Goal: Complete application form

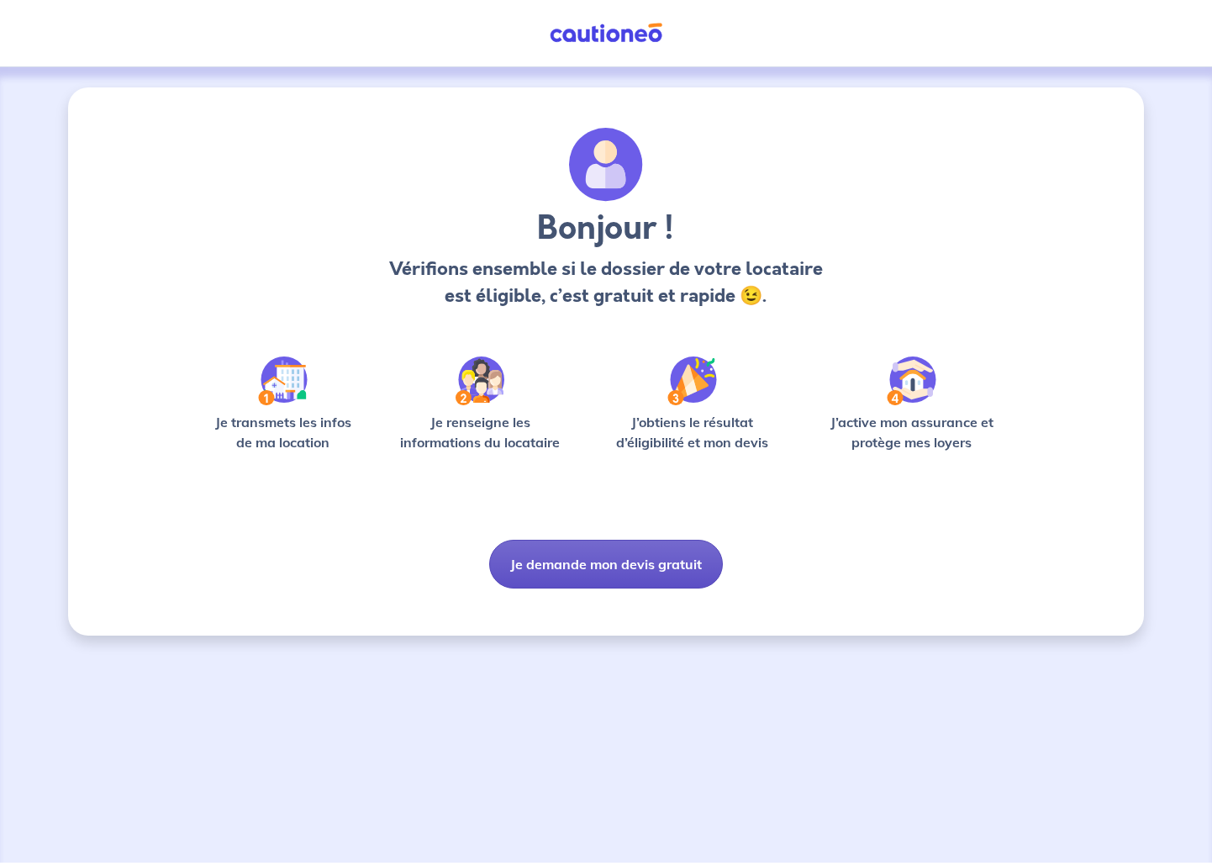
click at [628, 568] on button "Je demande mon devis gratuit" at bounding box center [606, 564] width 234 height 49
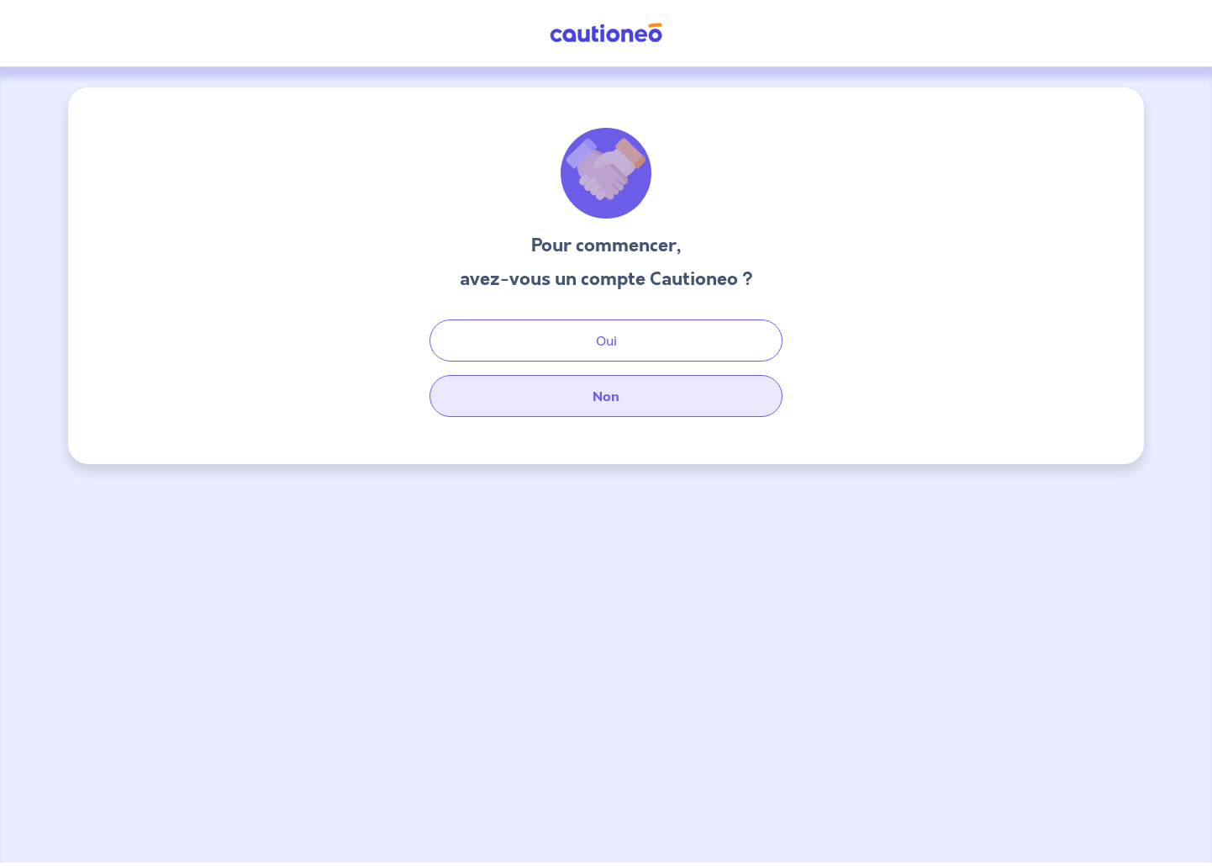
click at [620, 388] on button "Non" at bounding box center [606, 396] width 353 height 42
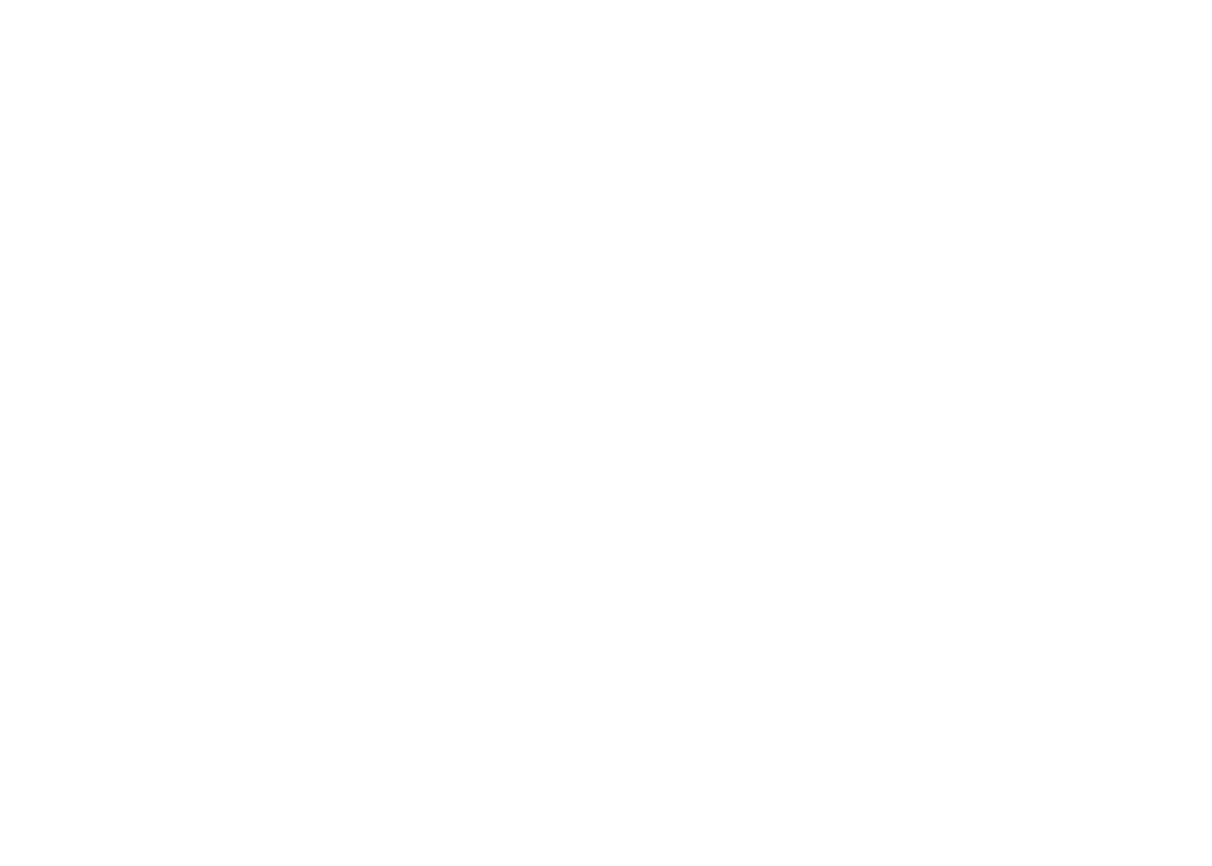
select select "FR"
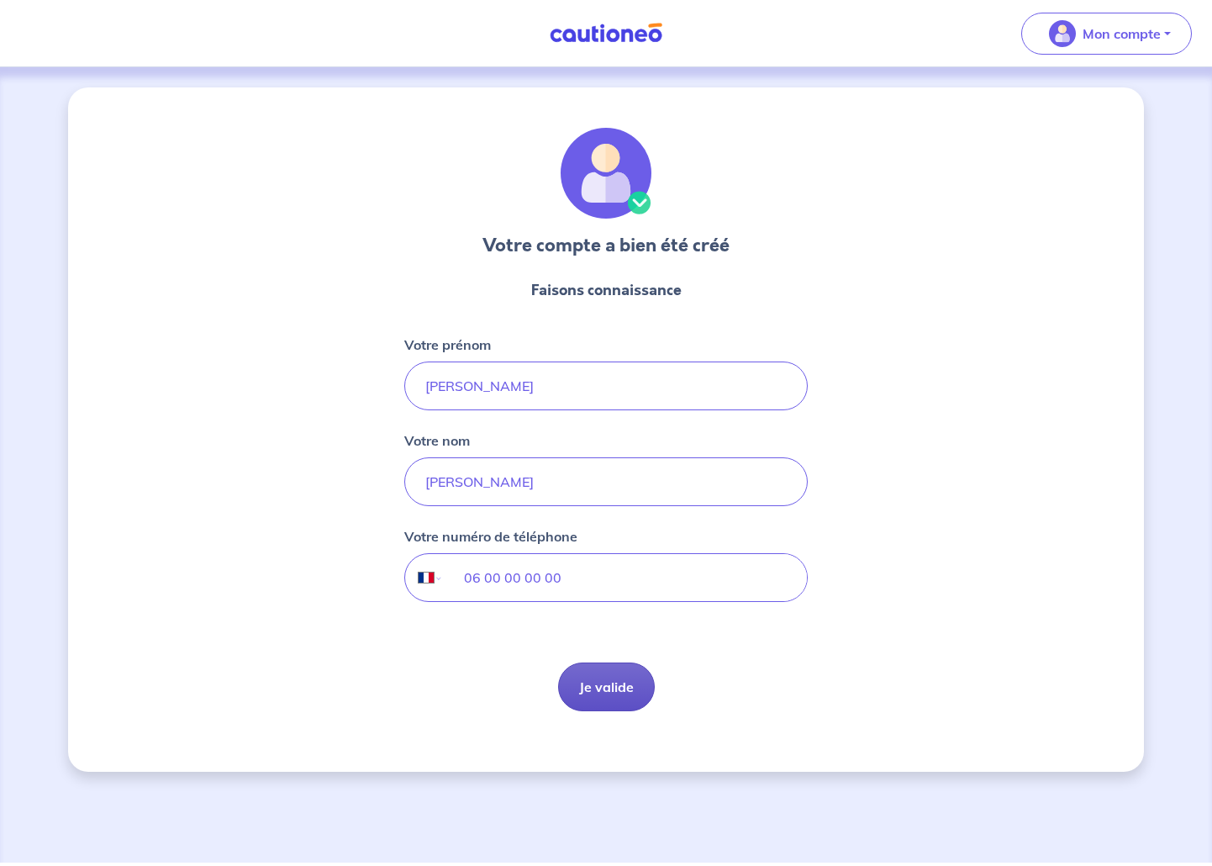
click at [600, 694] on button "Je valide" at bounding box center [606, 686] width 97 height 49
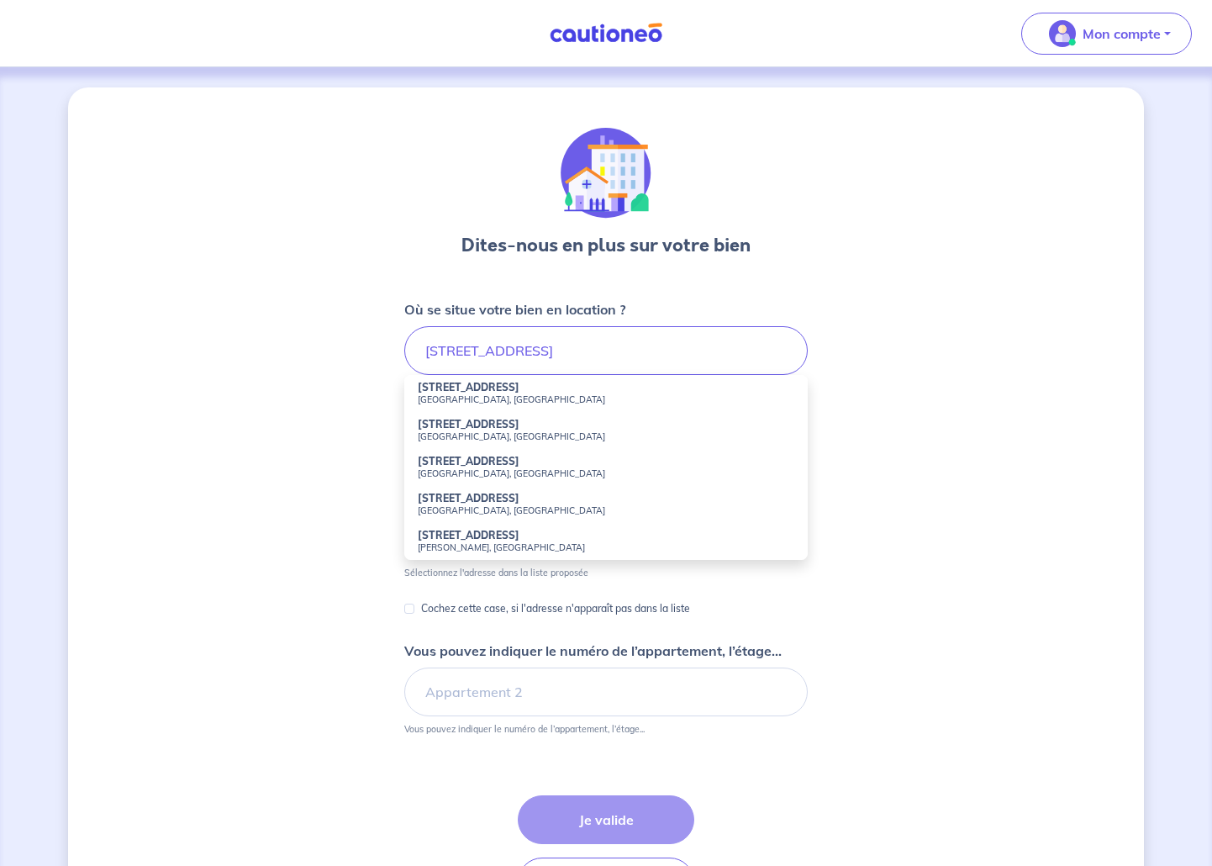
click at [508, 393] on small "[GEOGRAPHIC_DATA], [GEOGRAPHIC_DATA]" at bounding box center [606, 399] width 377 height 12
type input "[STREET_ADDRESS]"
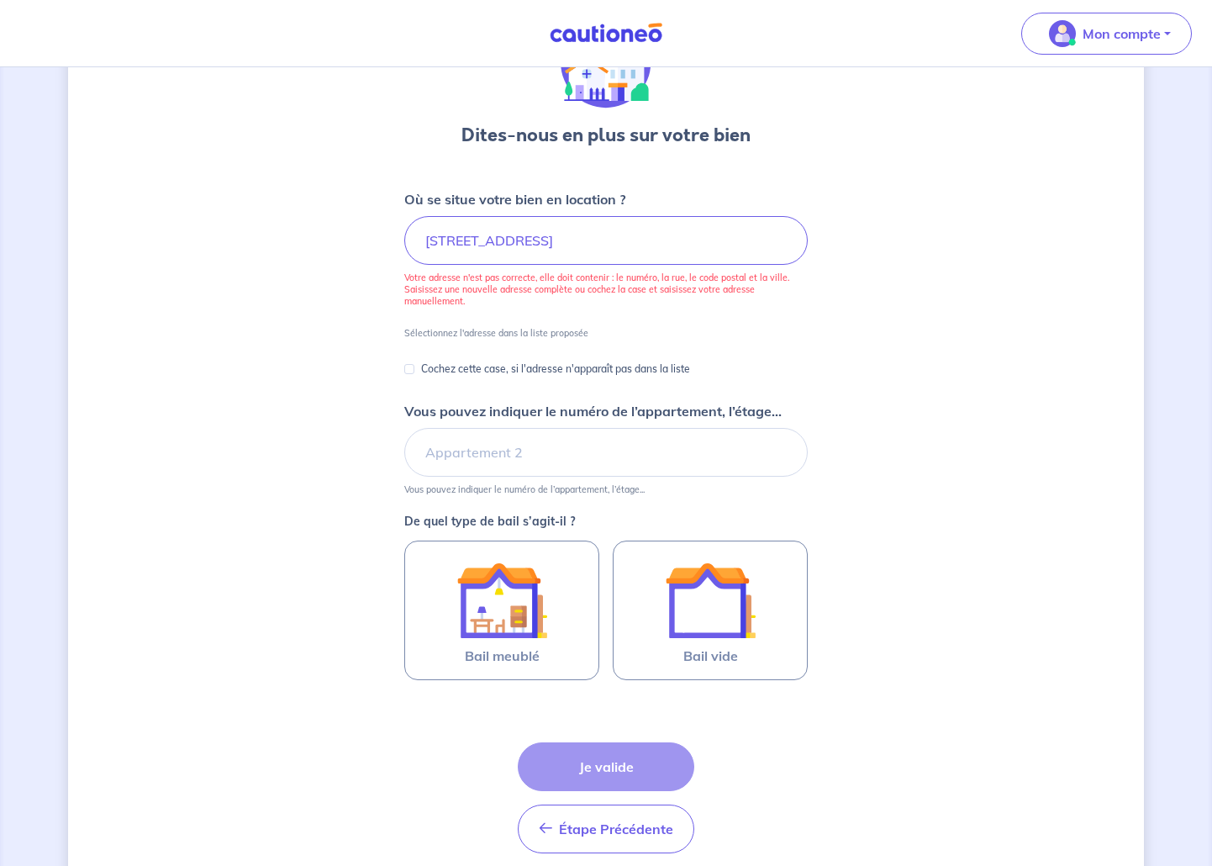
scroll to position [112, 0]
click at [552, 251] on input "[STREET_ADDRESS]" at bounding box center [606, 238] width 404 height 49
click at [546, 293] on p "Votre adresse n'est pas correcte, elle doit contenir : le numéro, la rue, le co…" at bounding box center [606, 287] width 404 height 35
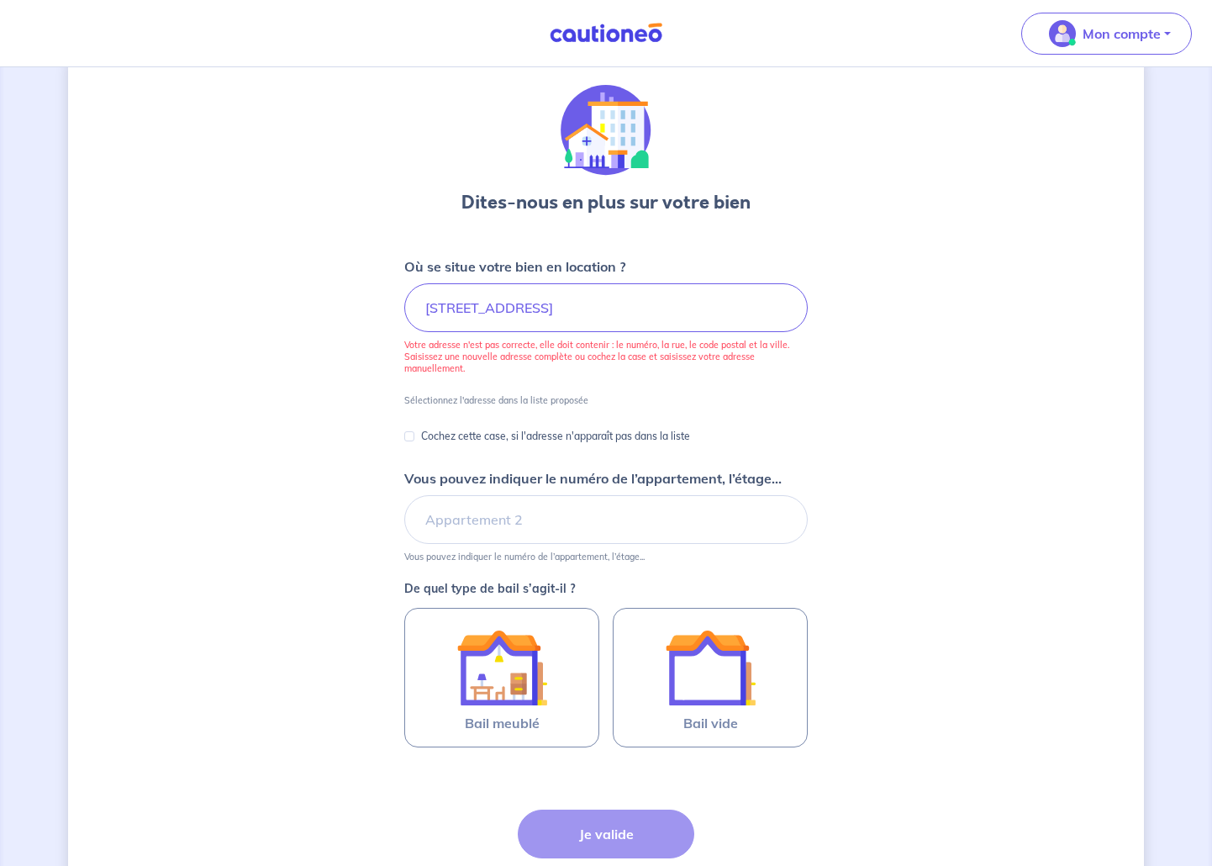
scroll to position [42, 0]
click at [397, 396] on div "Dites-nous en plus sur votre bien Où se situe votre bien en location ? [STREET_…" at bounding box center [606, 513] width 1076 height 937
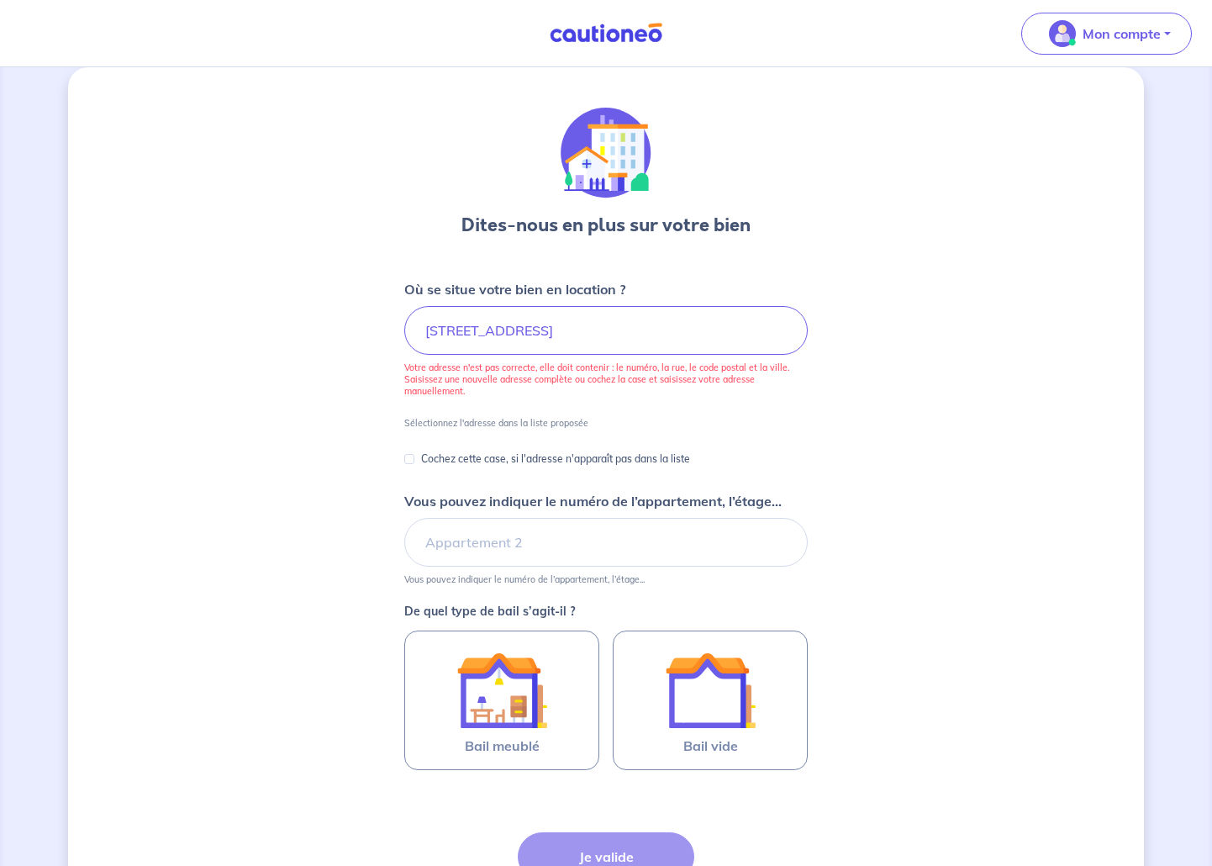
scroll to position [34, 0]
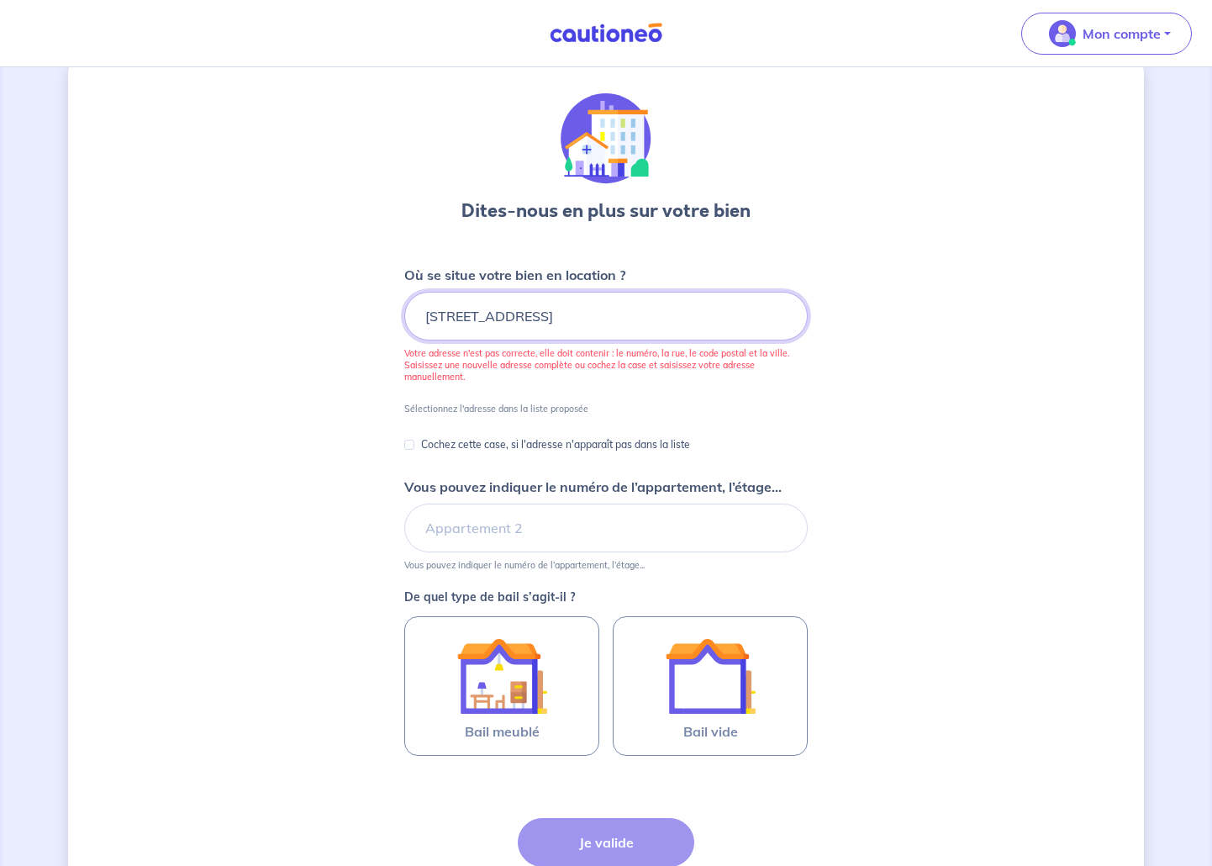
click at [585, 311] on input "[STREET_ADDRESS]" at bounding box center [606, 316] width 404 height 49
click at [581, 311] on input "[STREET_ADDRESS]" at bounding box center [606, 316] width 404 height 49
click at [549, 450] on p "Cochez cette case, si l'adresse n'apparaît pas dans la liste" at bounding box center [555, 445] width 269 height 20
click at [414, 450] on input "Cochez cette case, si l'adresse n'apparaît pas dans la liste" at bounding box center [409, 445] width 10 height 10
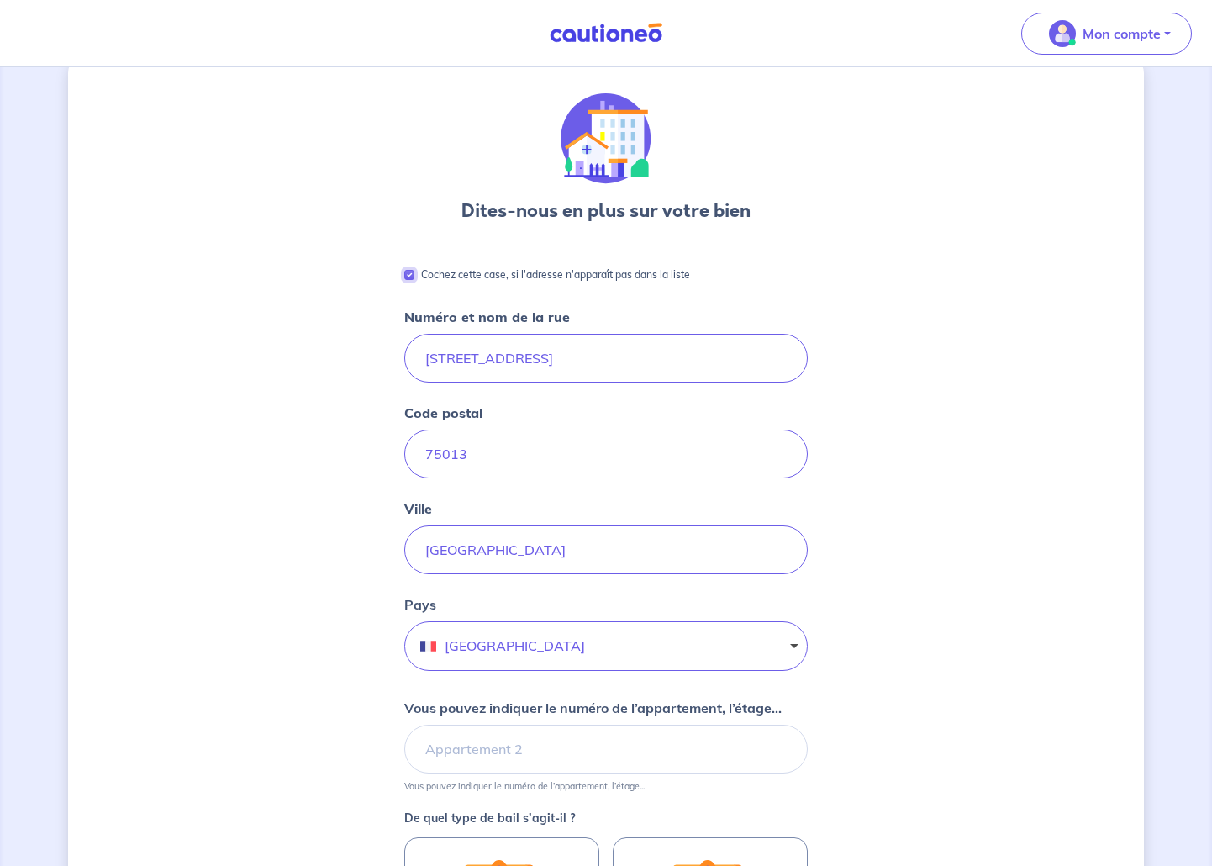
click at [411, 275] on input "Cochez cette case, si l'adresse n'apparaît pas dans la liste" at bounding box center [409, 275] width 10 height 10
checkbox input "false"
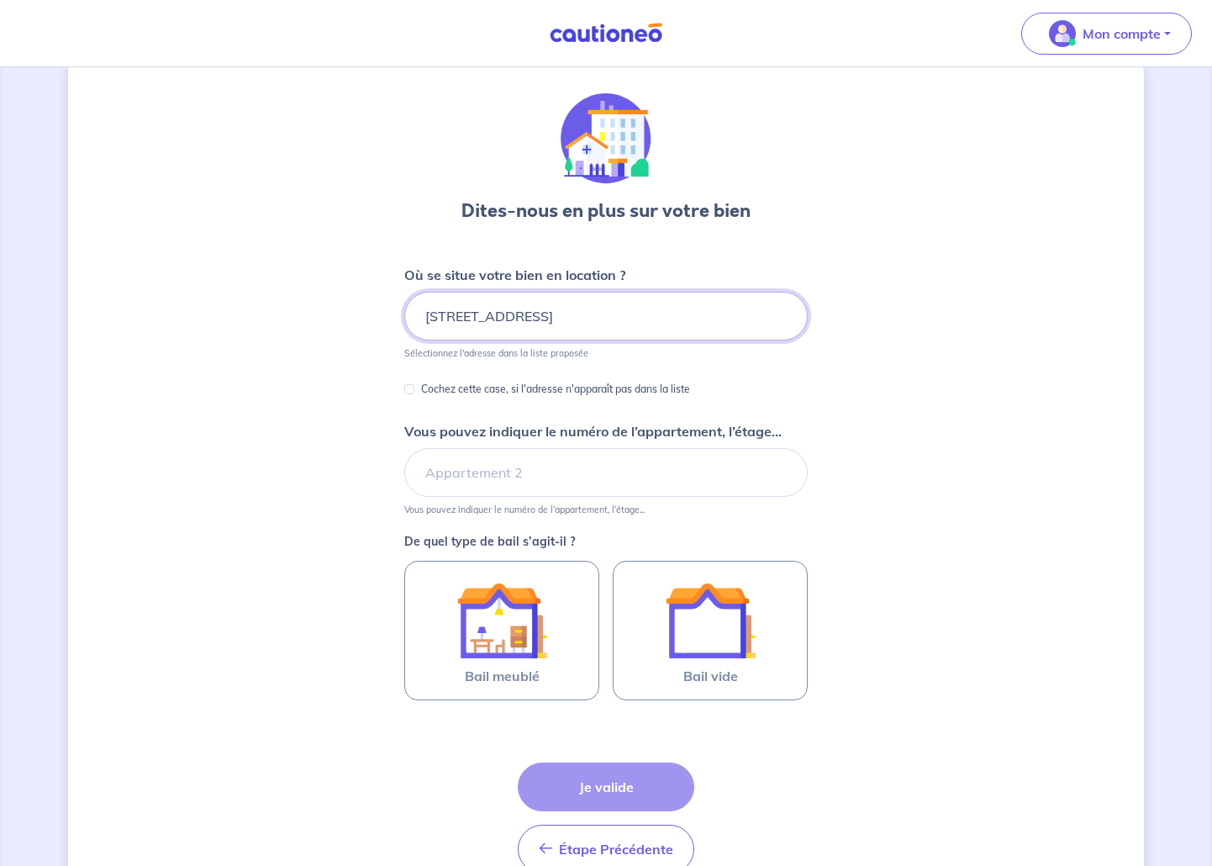
scroll to position [123, 0]
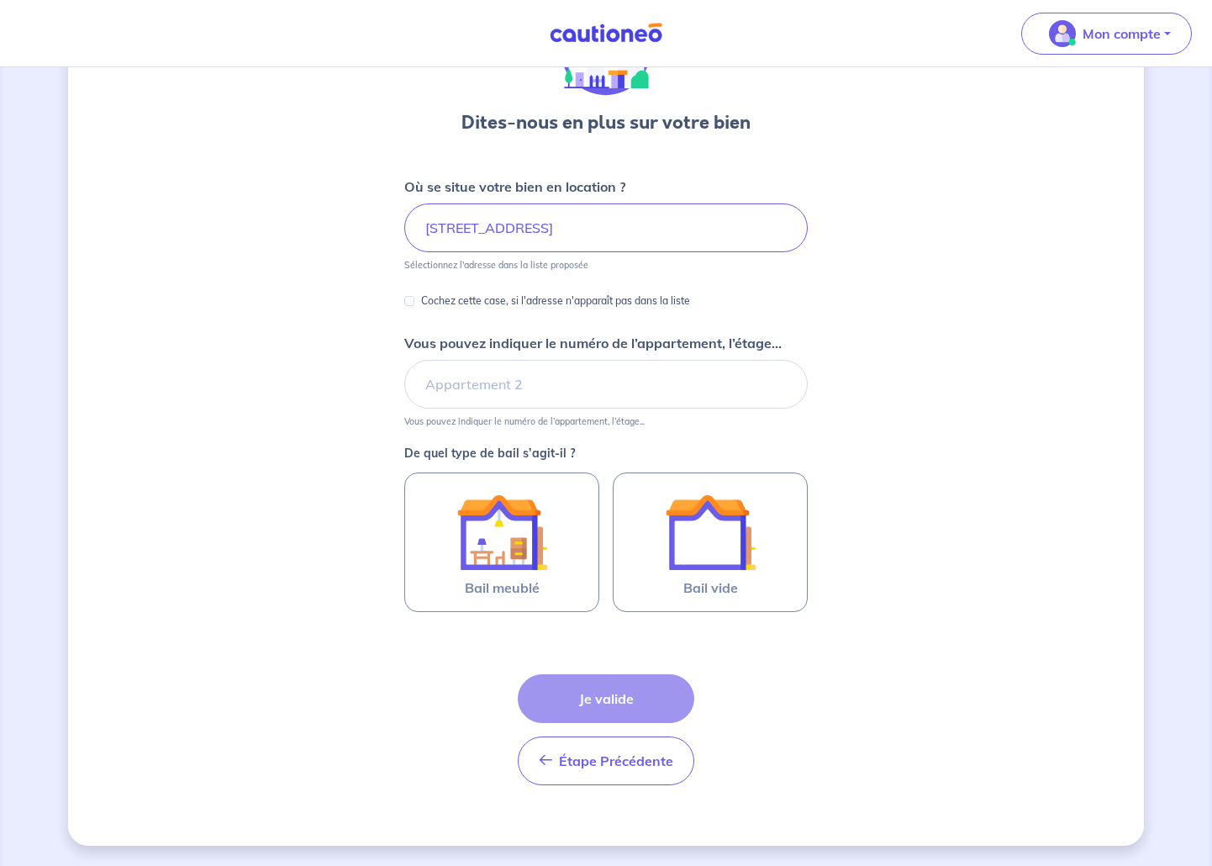
click at [330, 551] on div "Dites-nous en plus sur votre bien Où se situe votre bien en location ? [STREET_…" at bounding box center [606, 405] width 1076 height 881
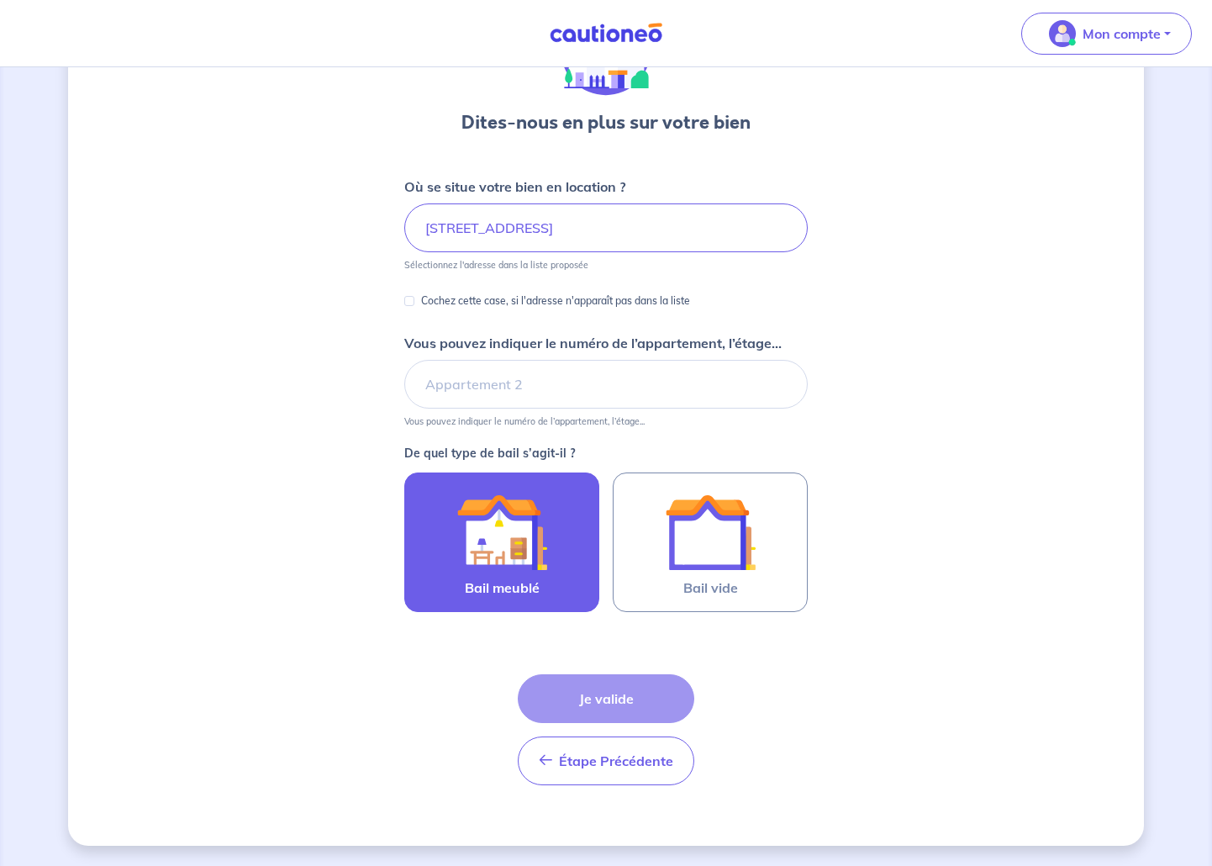
click at [496, 514] on img at bounding box center [501, 532] width 91 height 91
click at [0, 0] on input "Bail meublé" at bounding box center [0, 0] width 0 height 0
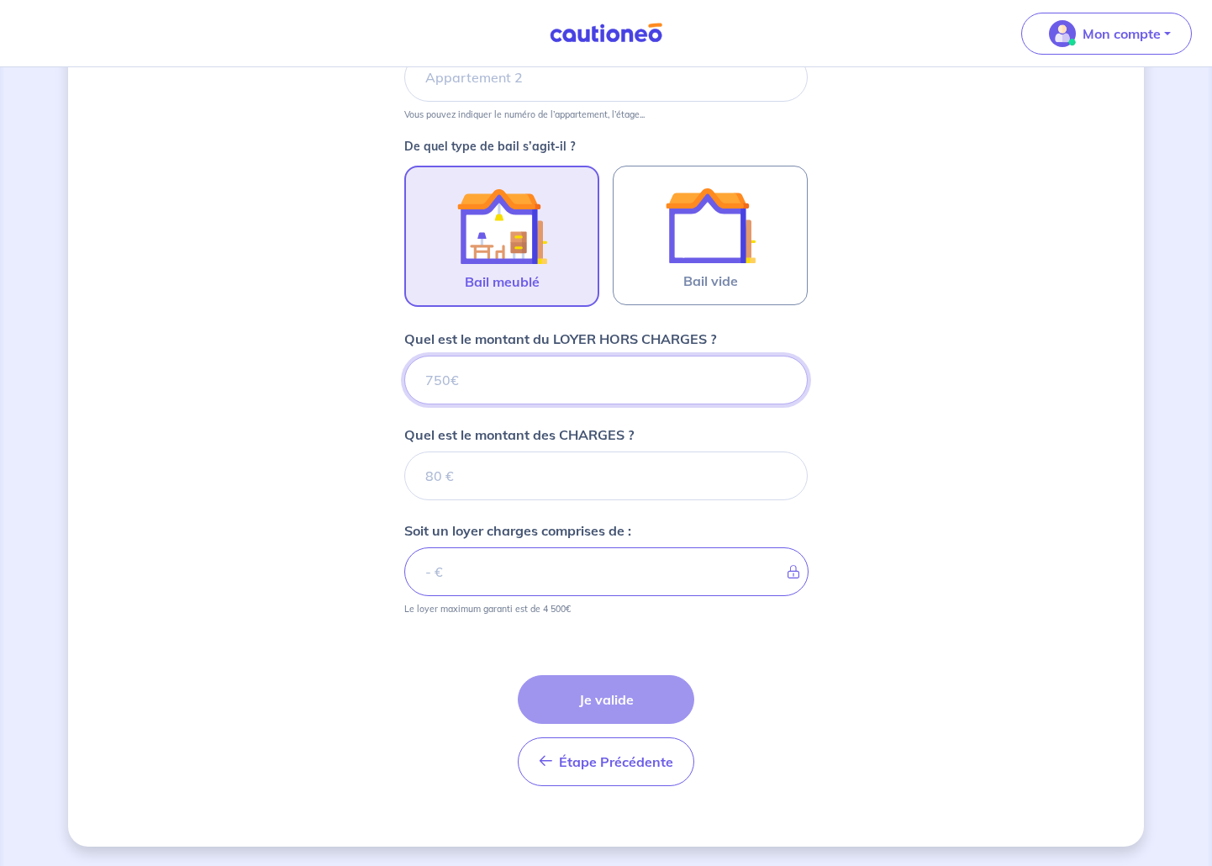
scroll to position [430, 0]
click at [530, 379] on input "Quel est le montant du LOYER HORS CHARGES ?" at bounding box center [606, 379] width 404 height 49
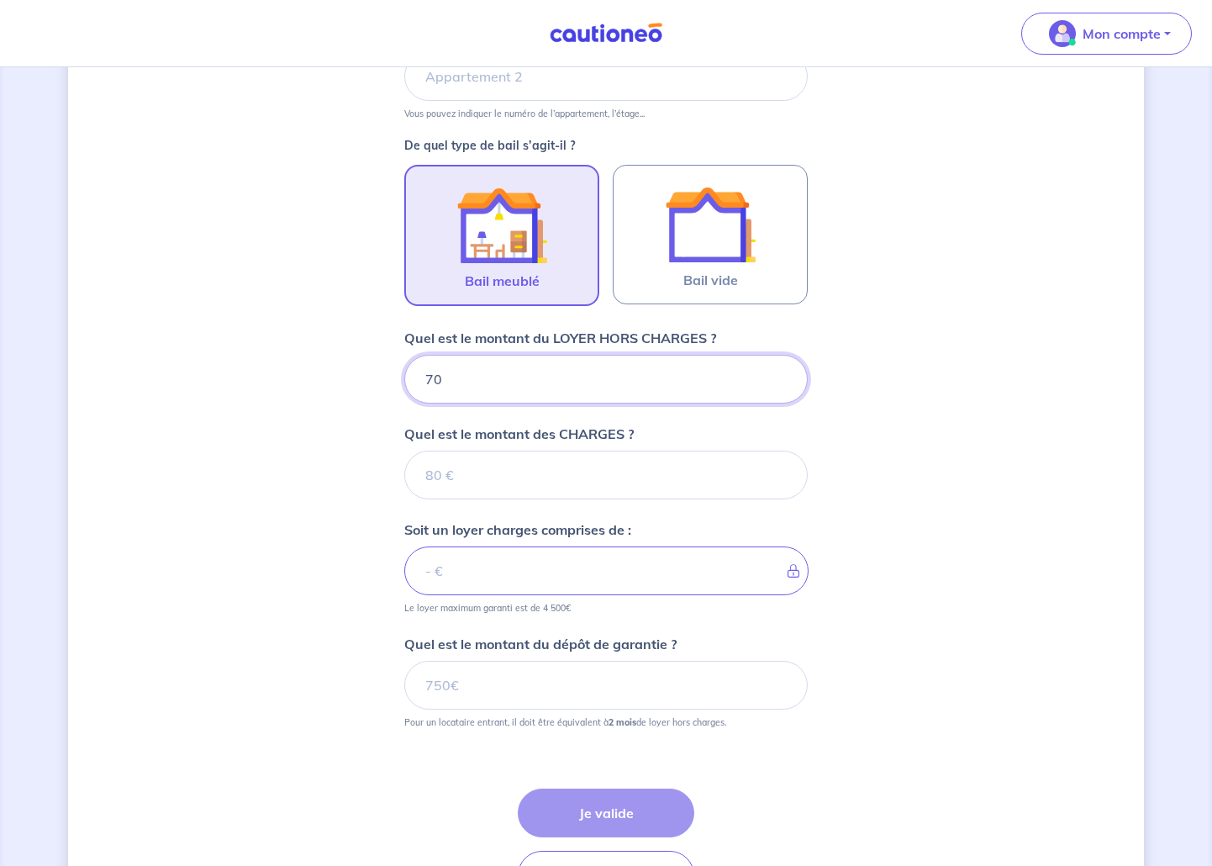
type input "700"
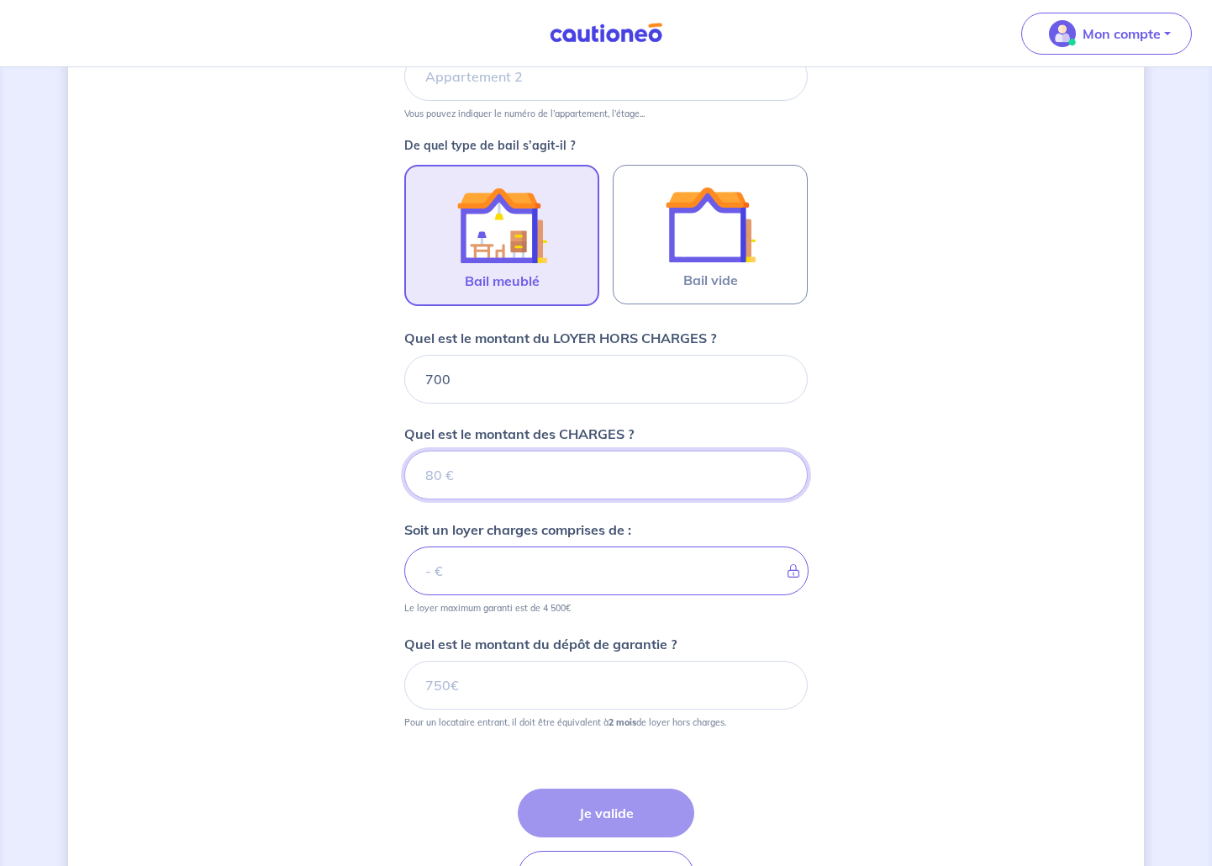
type input "4"
type input "704"
type input "5"
type input "700"
type input "50"
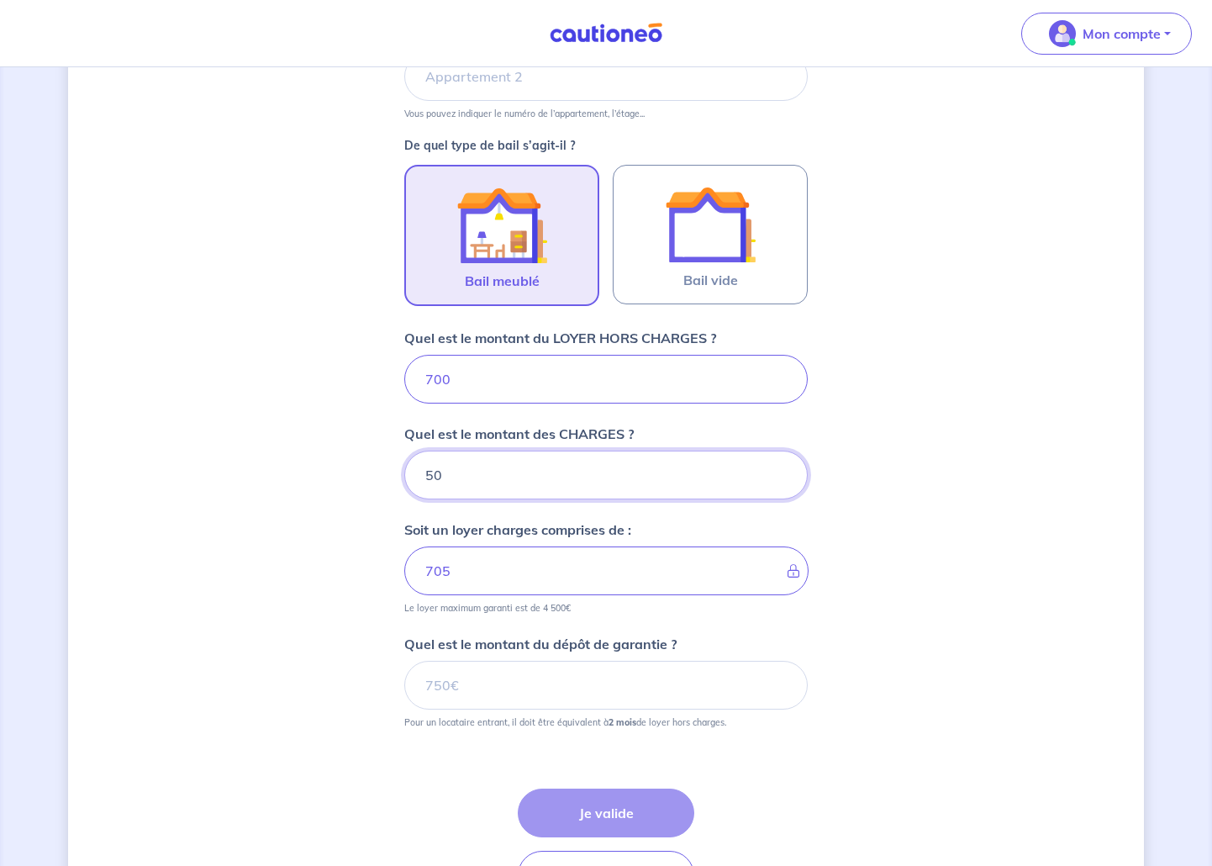
type input "750"
type input "50"
click at [461, 687] on input "Quel est le montant du dépôt de garantie ?" at bounding box center [606, 685] width 404 height 49
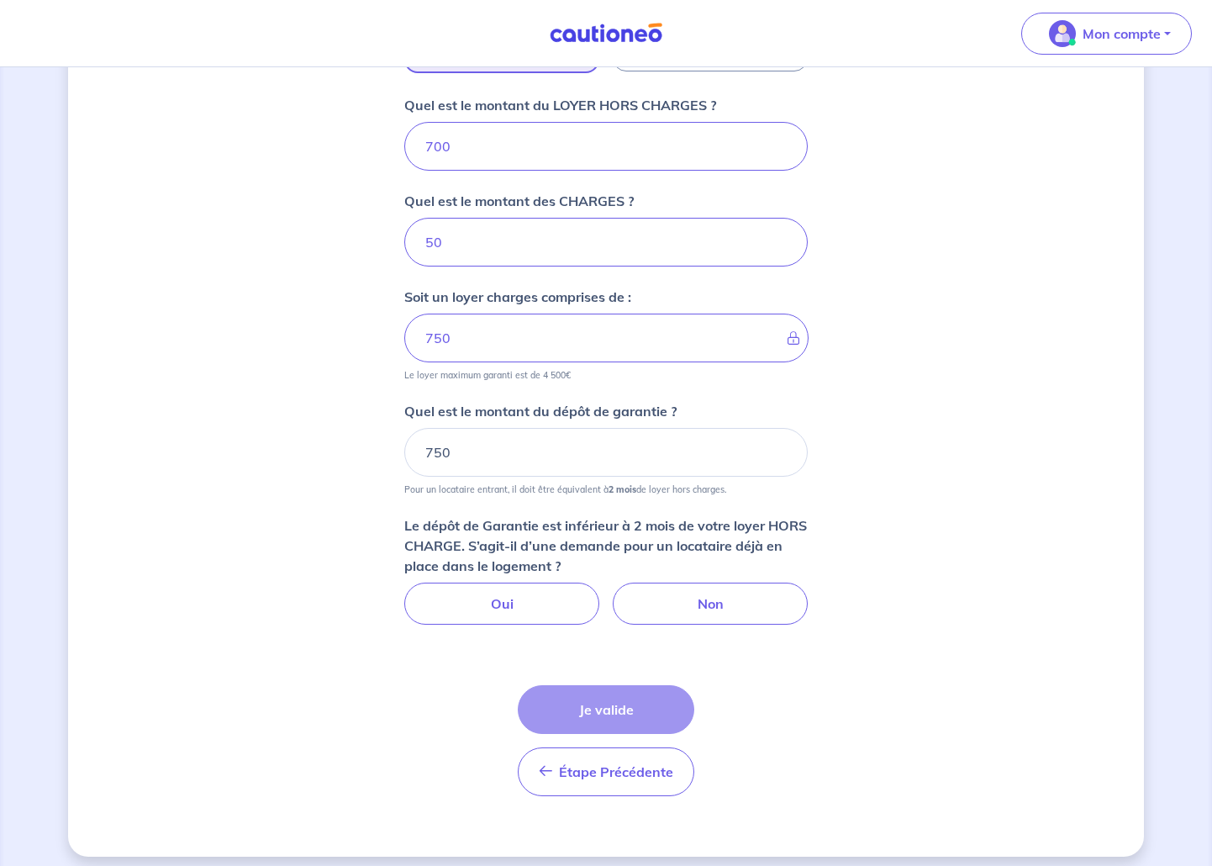
scroll to position [664, 0]
drag, startPoint x: 461, startPoint y: 448, endPoint x: 356, endPoint y: 448, distance: 105.1
click at [356, 448] on div "Dites-nous en plus sur votre bien Où se situe votre bien en location ? [STREET_…" at bounding box center [606, 139] width 1076 height 1433
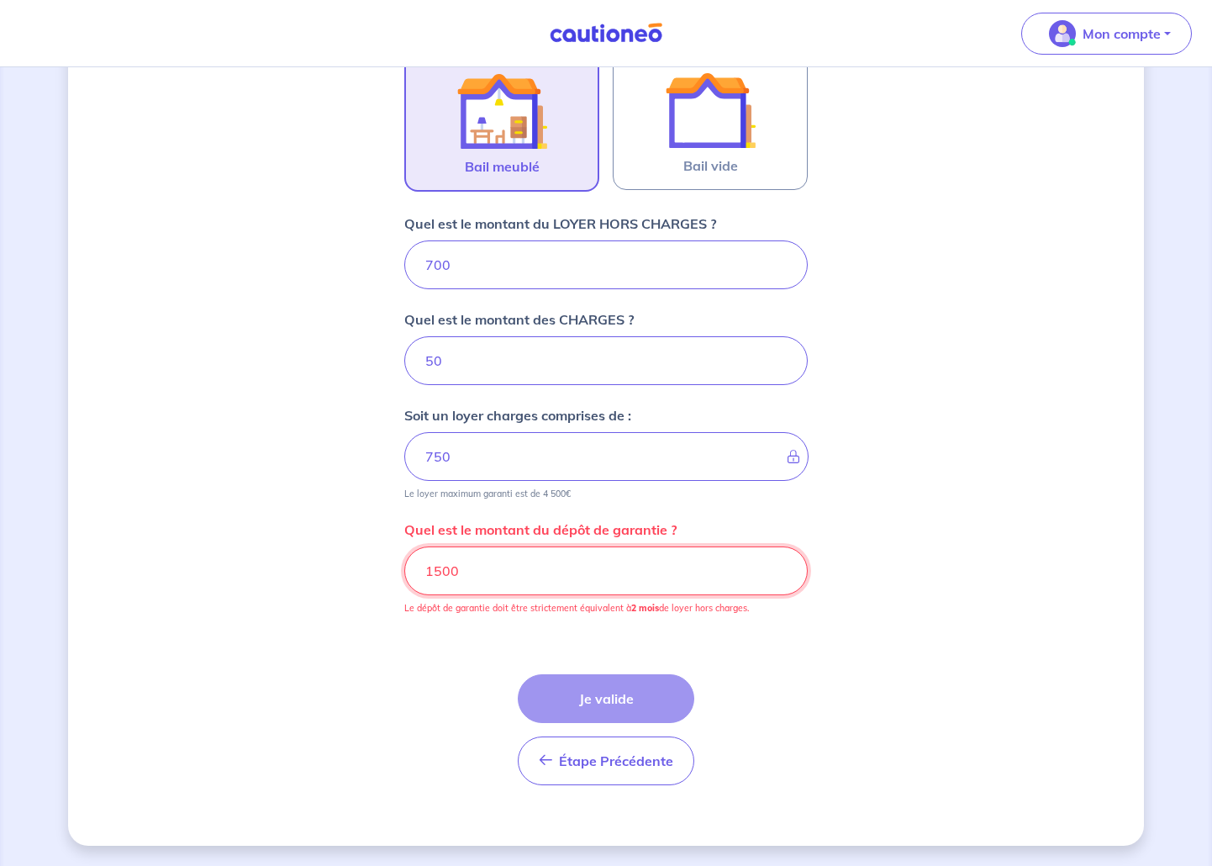
scroll to position [545, 0]
click at [441, 574] on input "1500" at bounding box center [606, 570] width 404 height 49
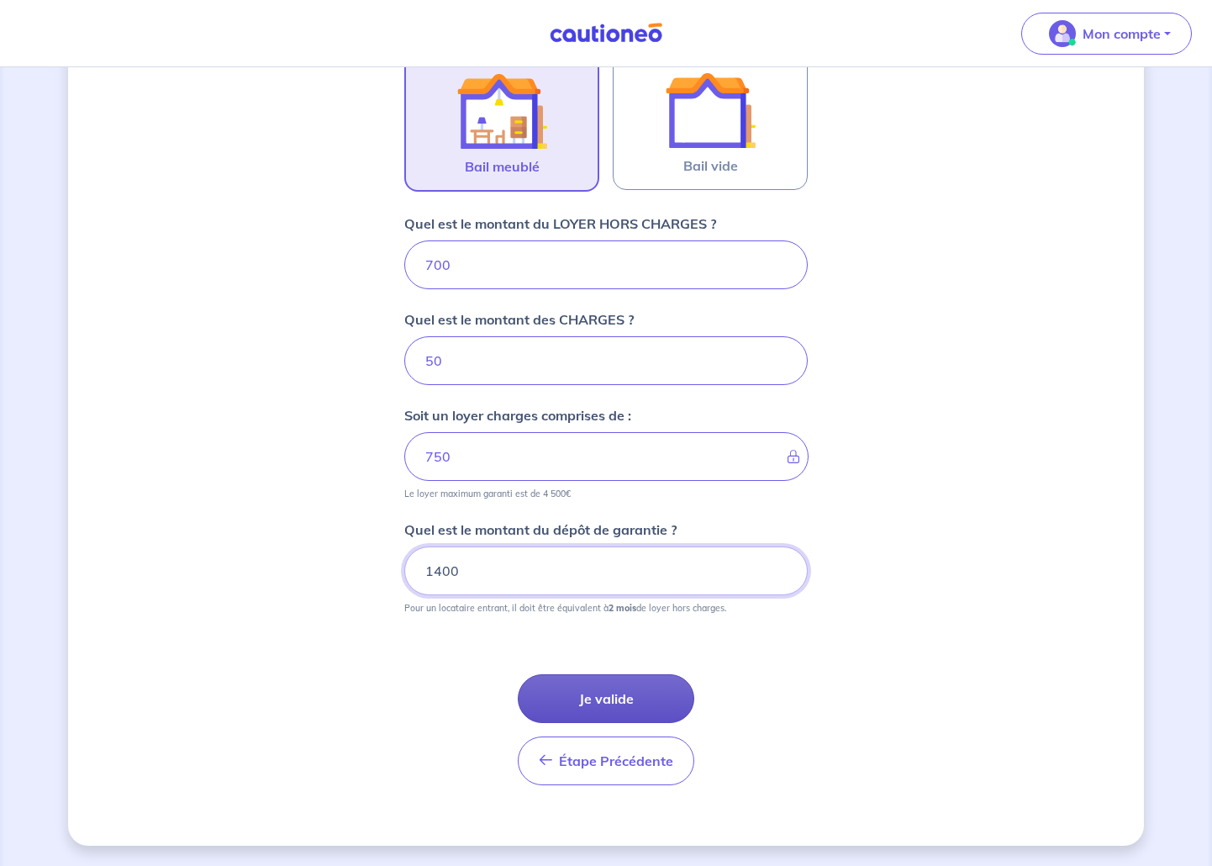
type input "1400"
click at [589, 720] on button "Je valide" at bounding box center [606, 698] width 177 height 49
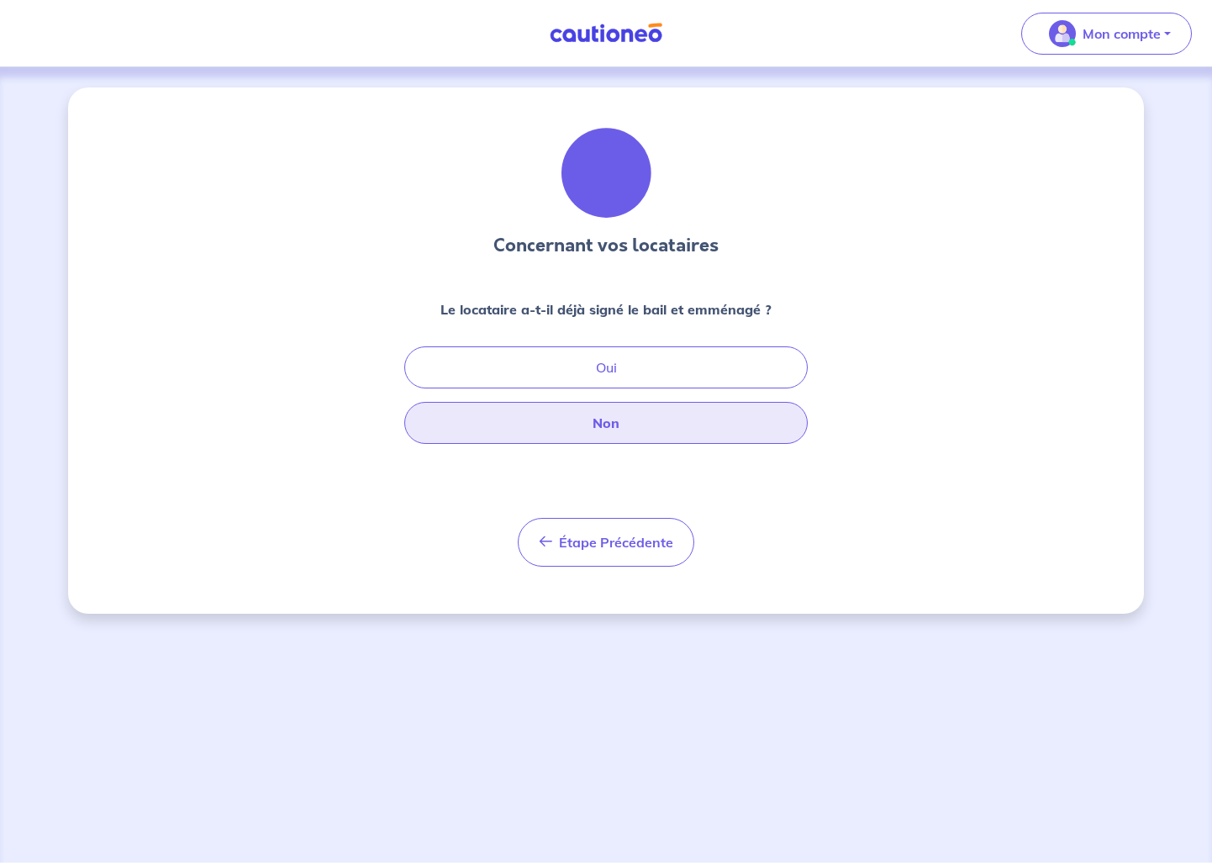
click at [617, 434] on button "Non" at bounding box center [606, 423] width 404 height 42
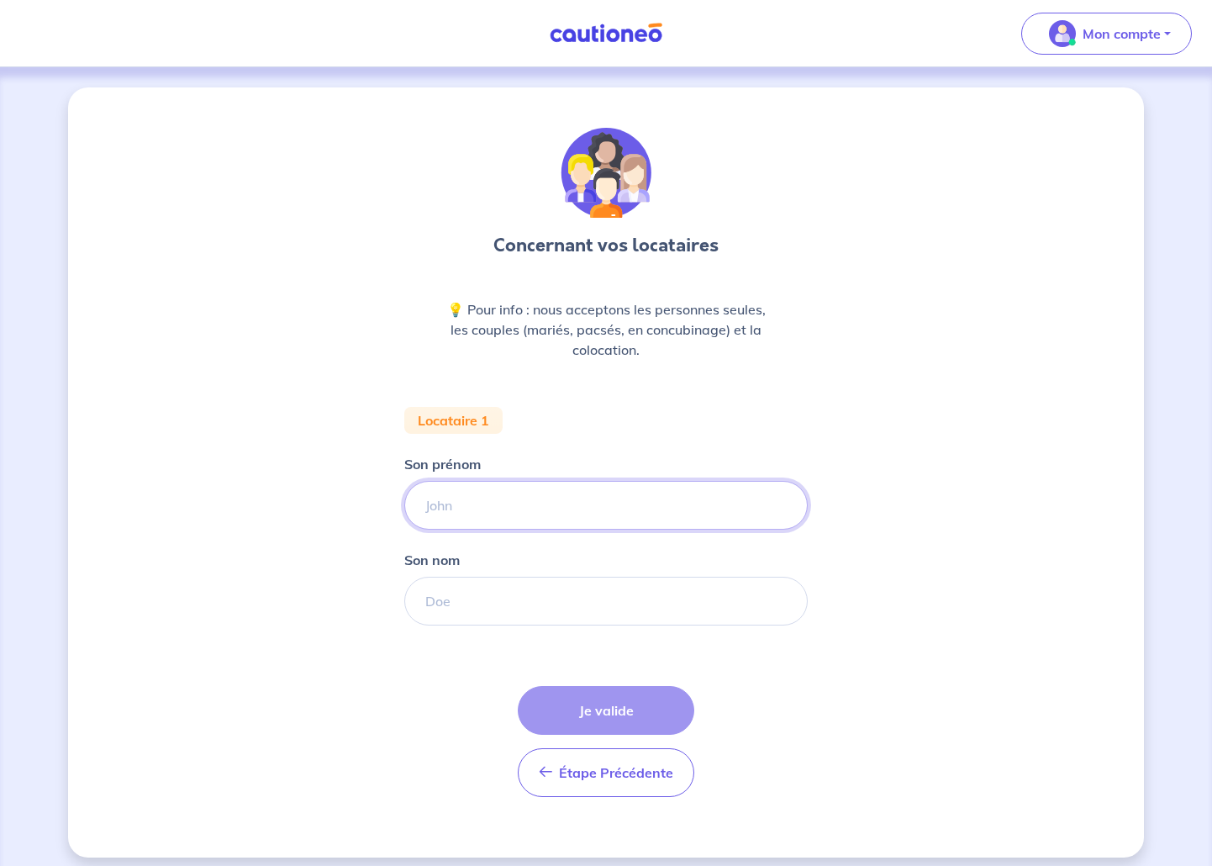
click at [526, 520] on input "Son prénom" at bounding box center [606, 505] width 404 height 49
type input "[PERSON_NAME]"
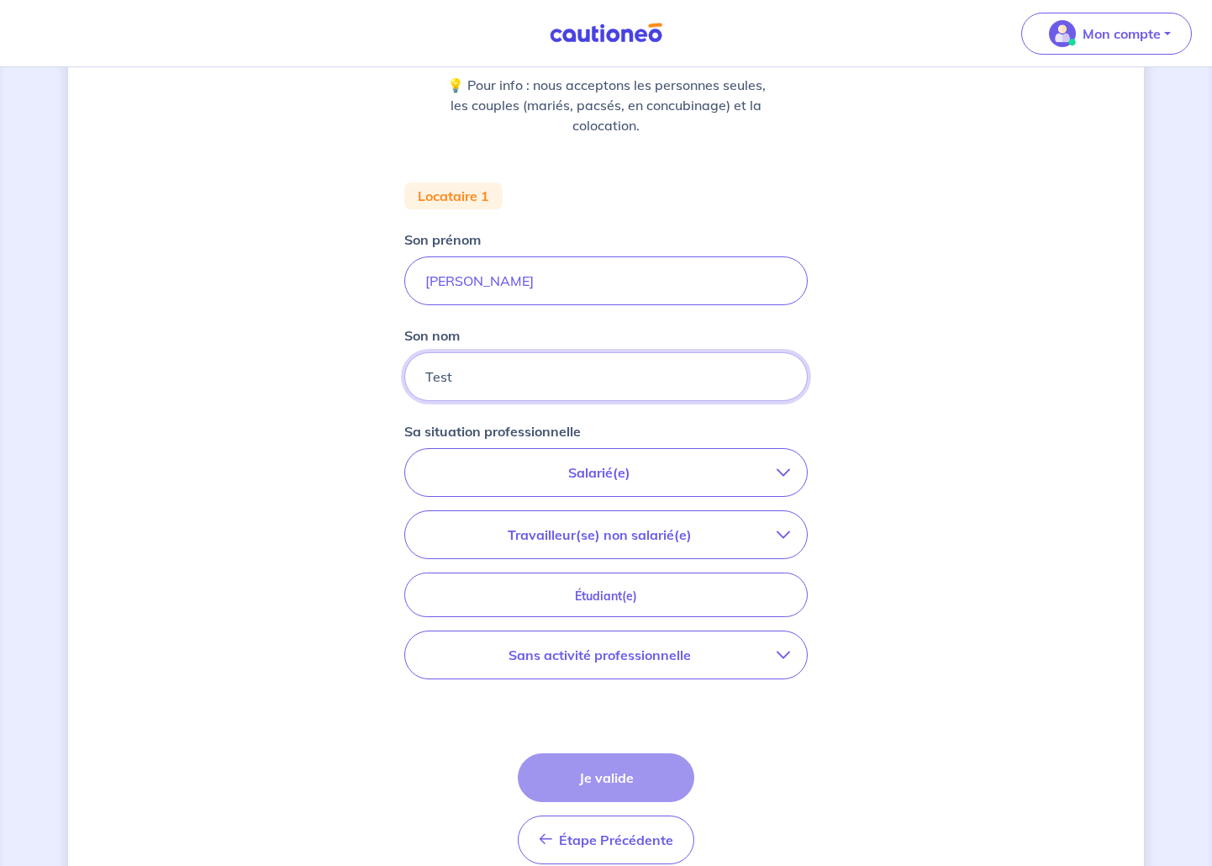
scroll to position [228, 0]
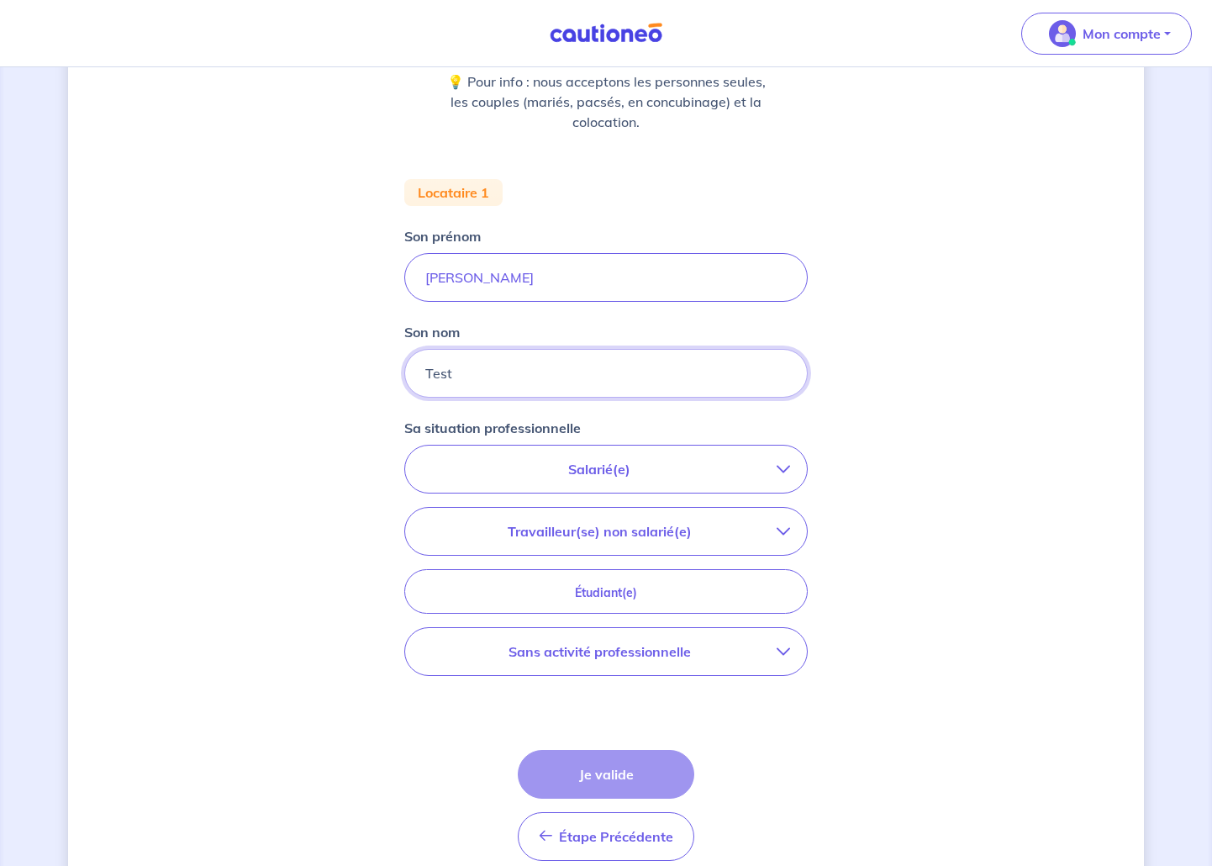
type input "Test"
click at [550, 467] on p "Salarié(e)" at bounding box center [599, 469] width 355 height 20
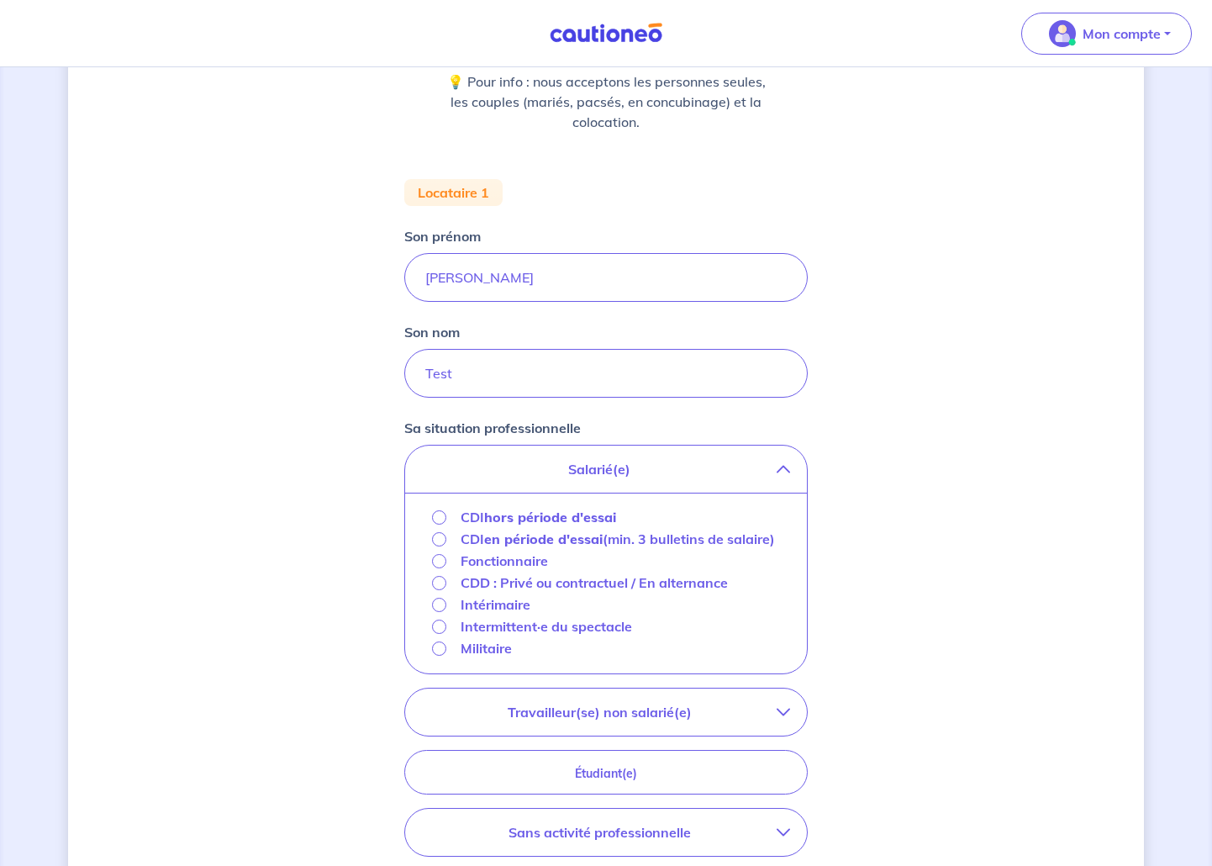
click at [536, 513] on strong "hors période d'essai" at bounding box center [550, 517] width 132 height 17
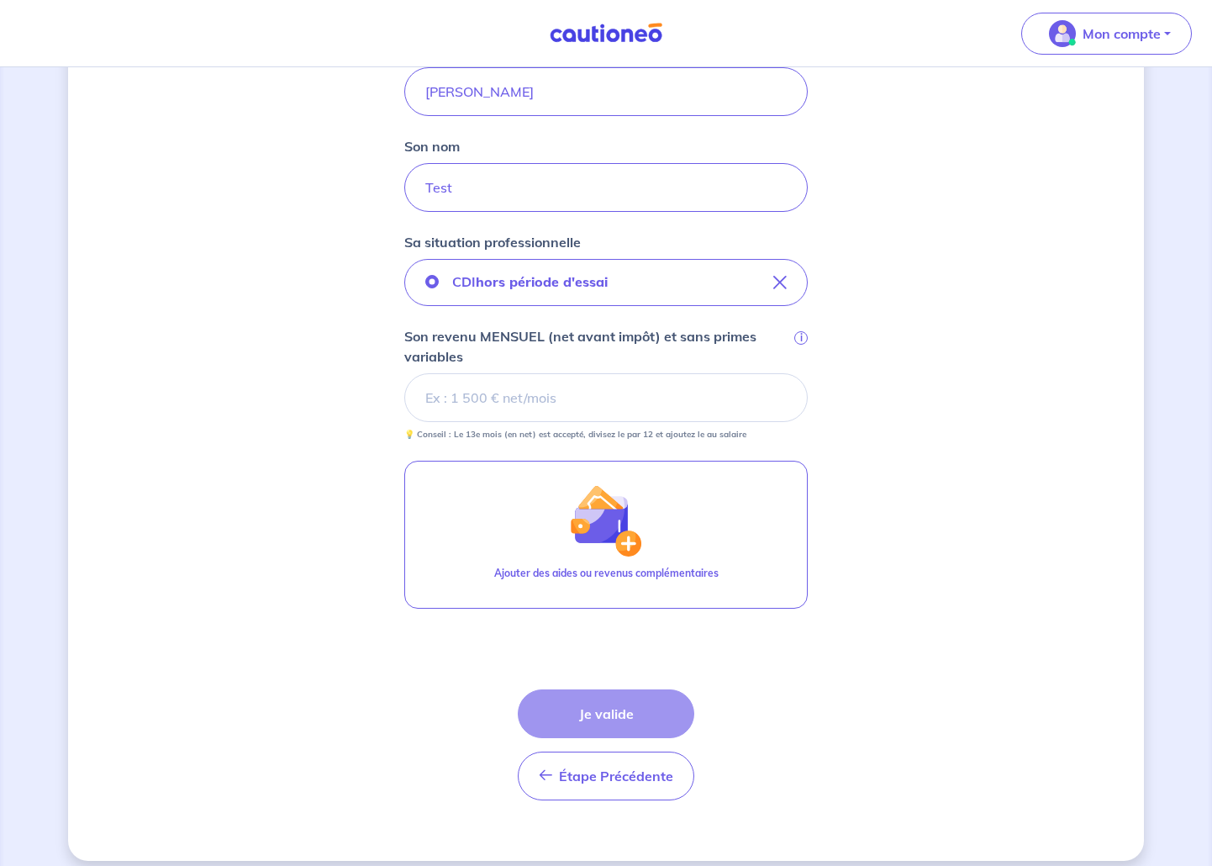
scroll to position [420, 0]
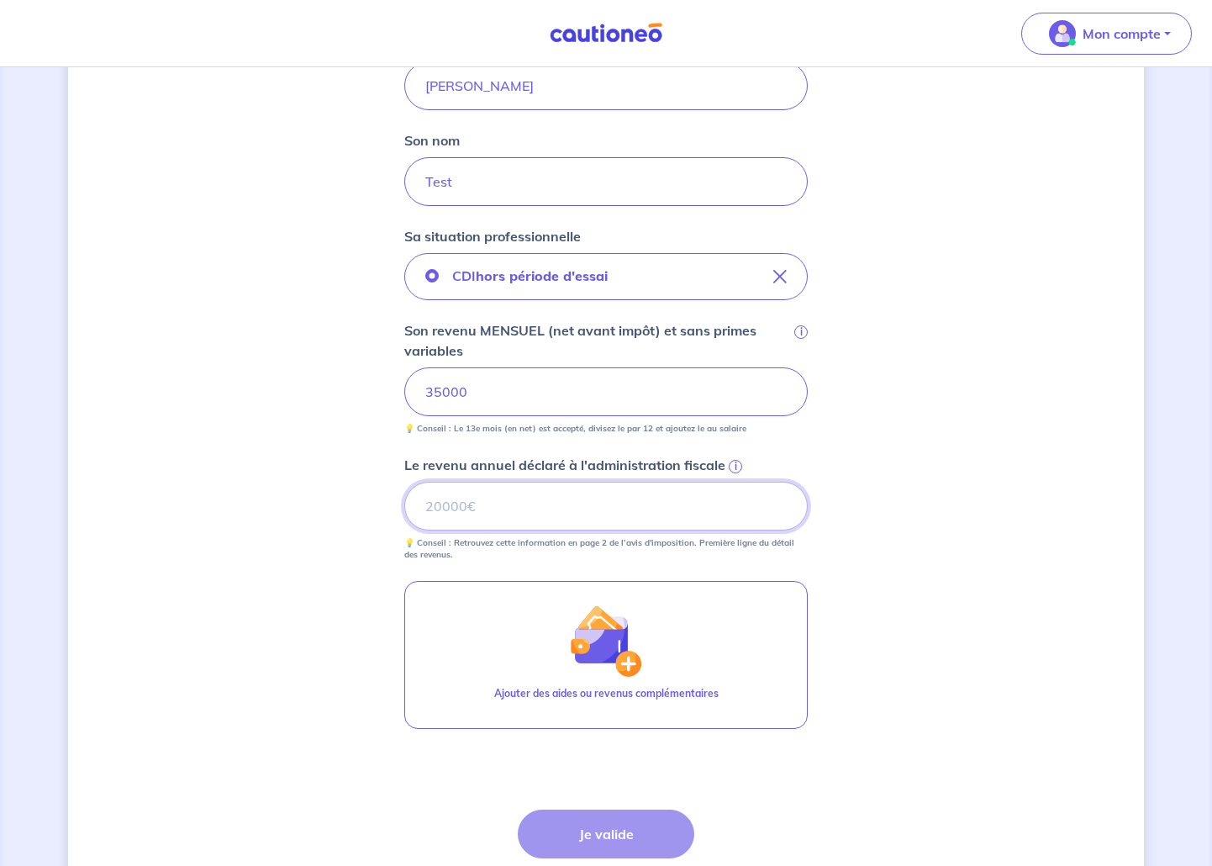
click at [513, 520] on input "Le revenu annuel déclaré à l'administration fiscale i" at bounding box center [606, 506] width 404 height 49
type input "70000"
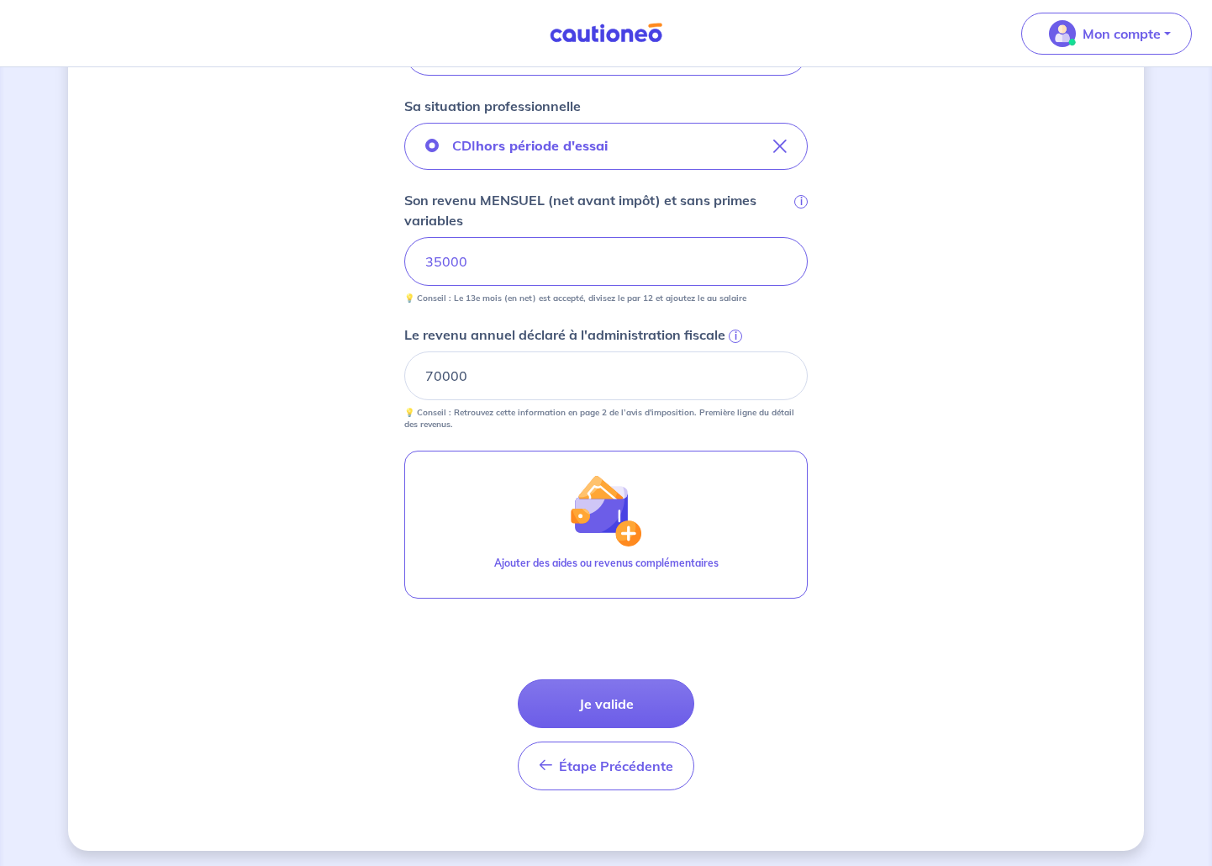
scroll to position [555, 0]
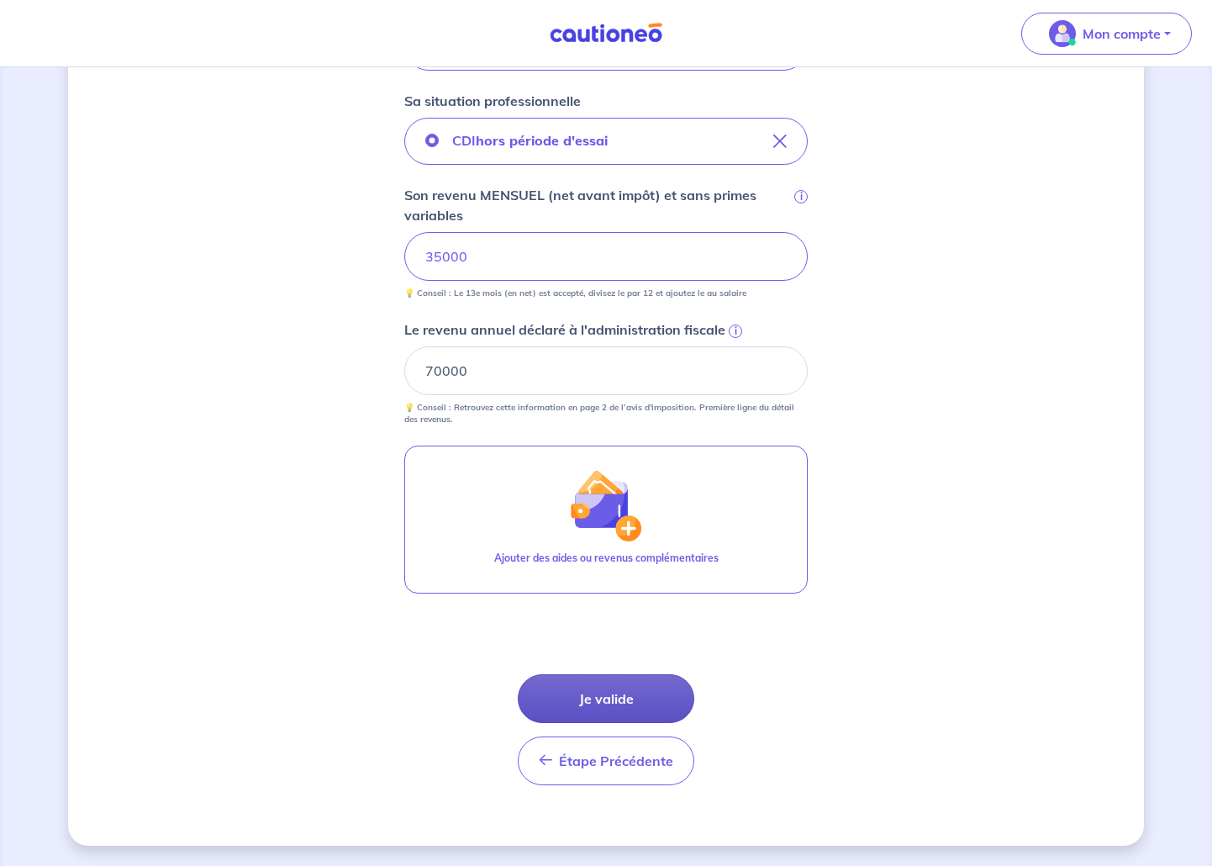
click at [610, 712] on button "Je valide" at bounding box center [606, 698] width 177 height 49
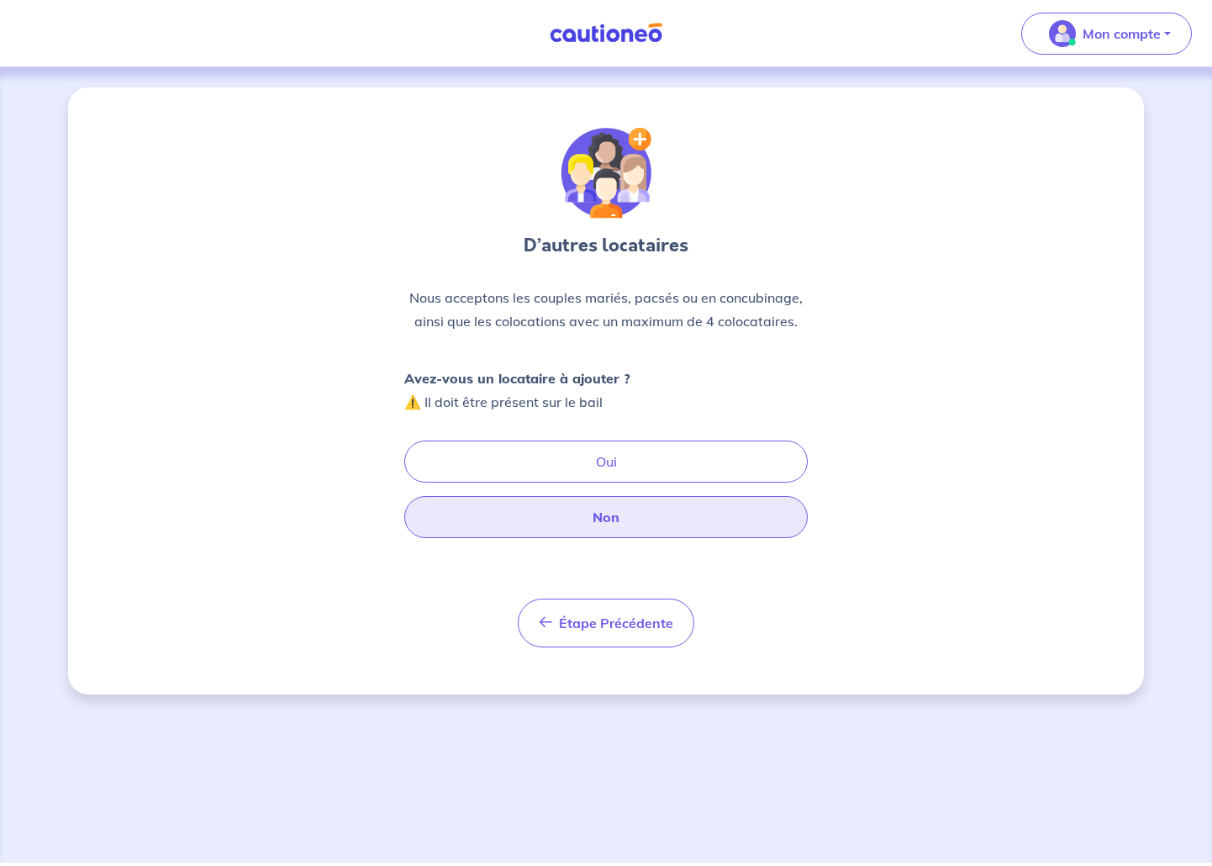
click at [603, 515] on button "Non" at bounding box center [606, 517] width 404 height 42
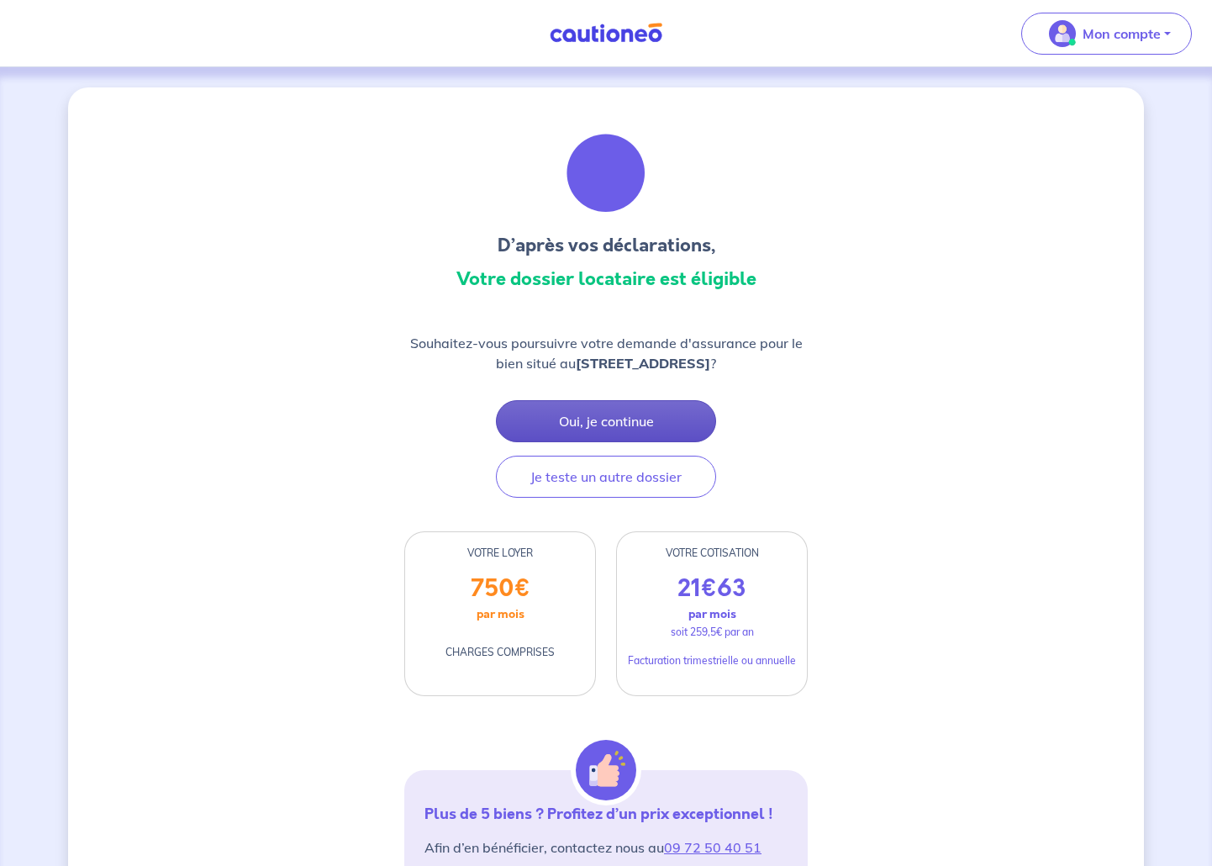
click at [599, 433] on button "Oui, je continue" at bounding box center [606, 421] width 220 height 42
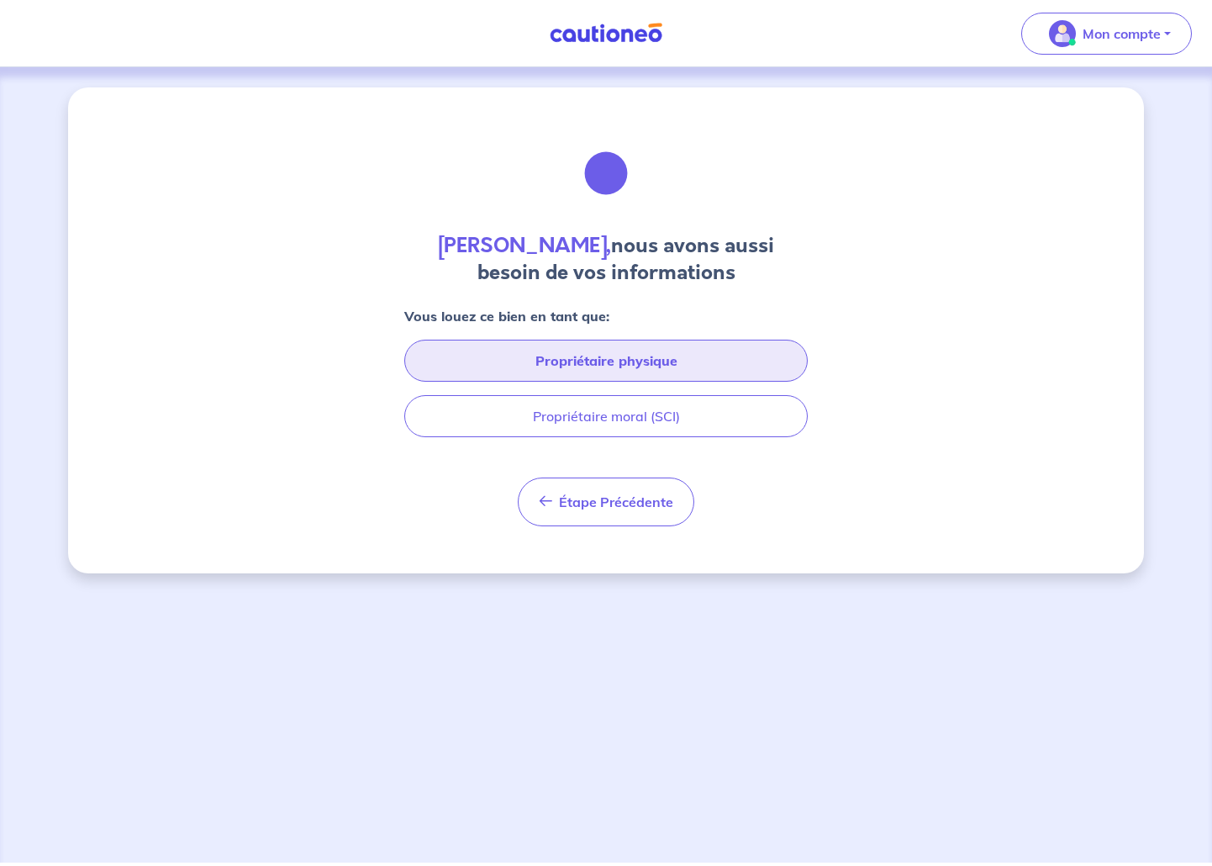
click at [599, 362] on button "Propriétaire physique" at bounding box center [606, 361] width 404 height 42
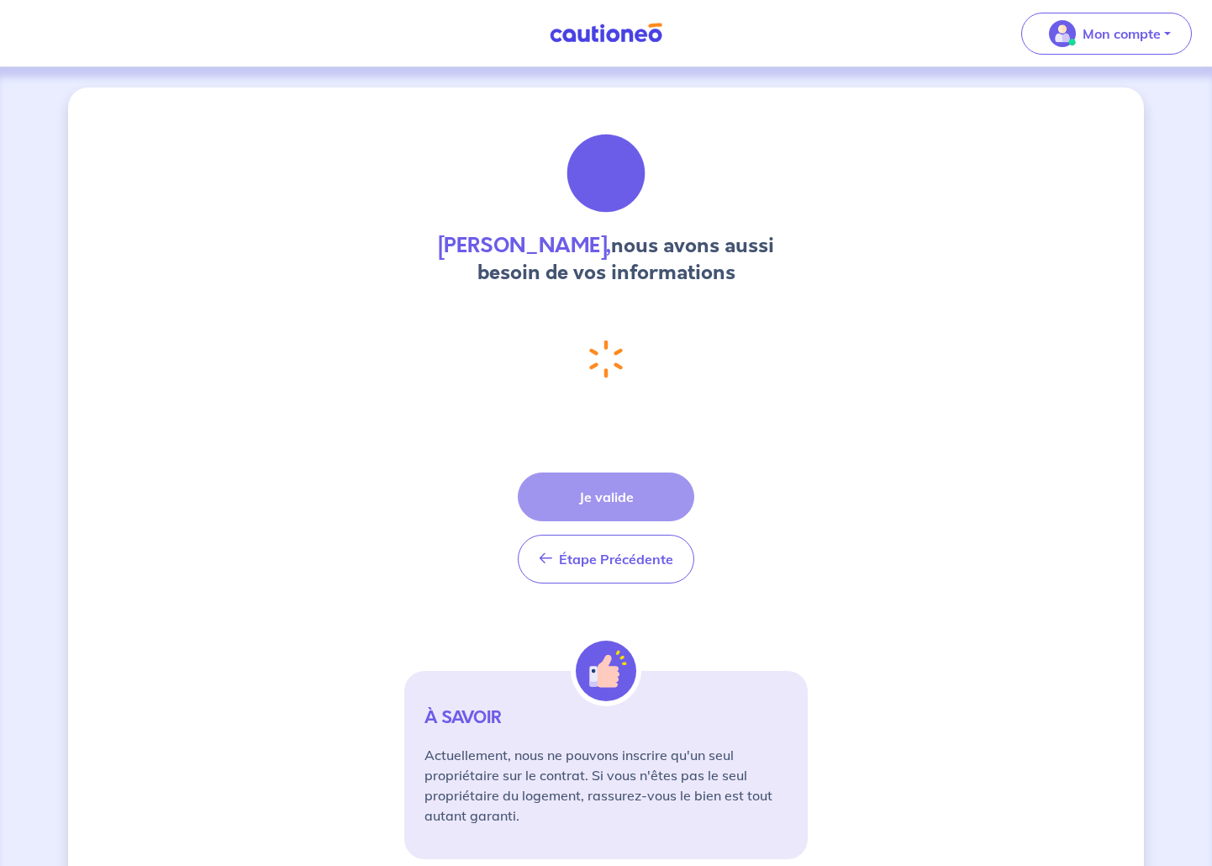
select select "FR"
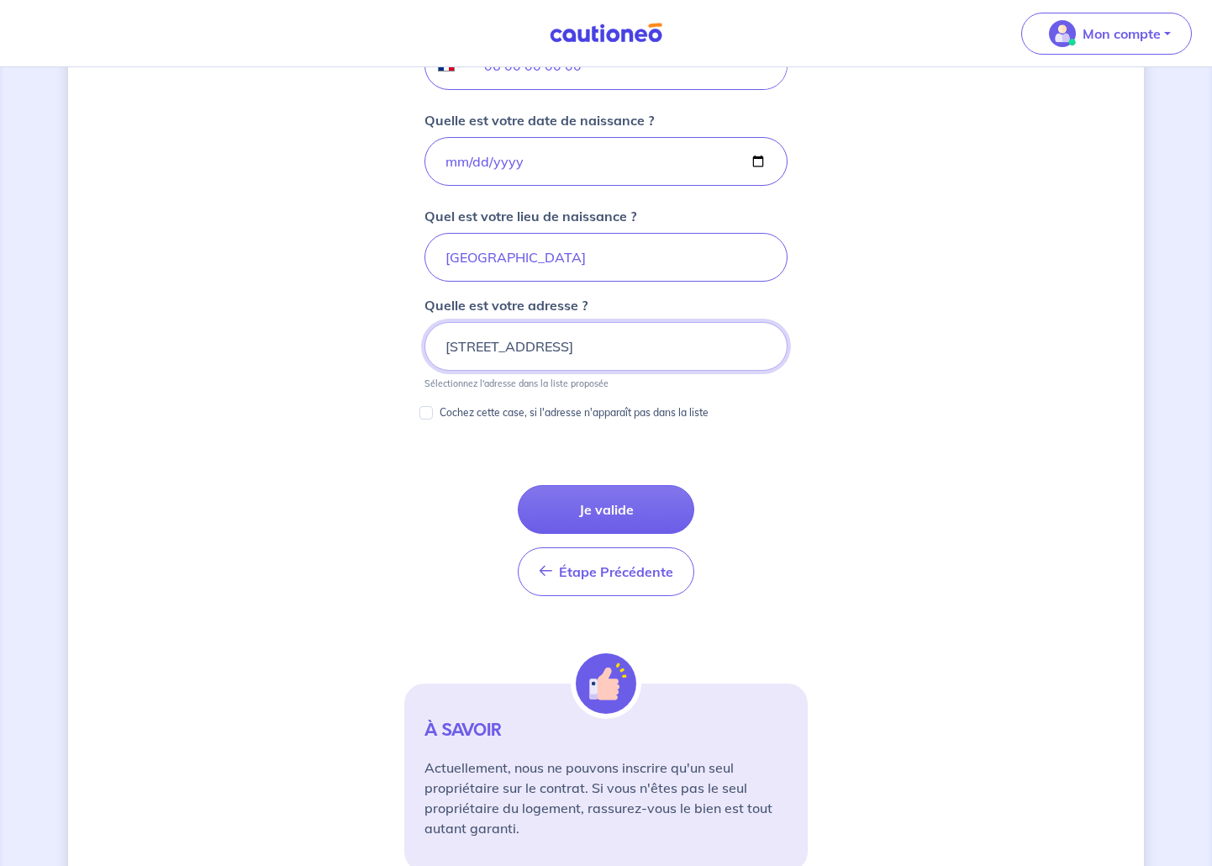
scroll to position [740, 0]
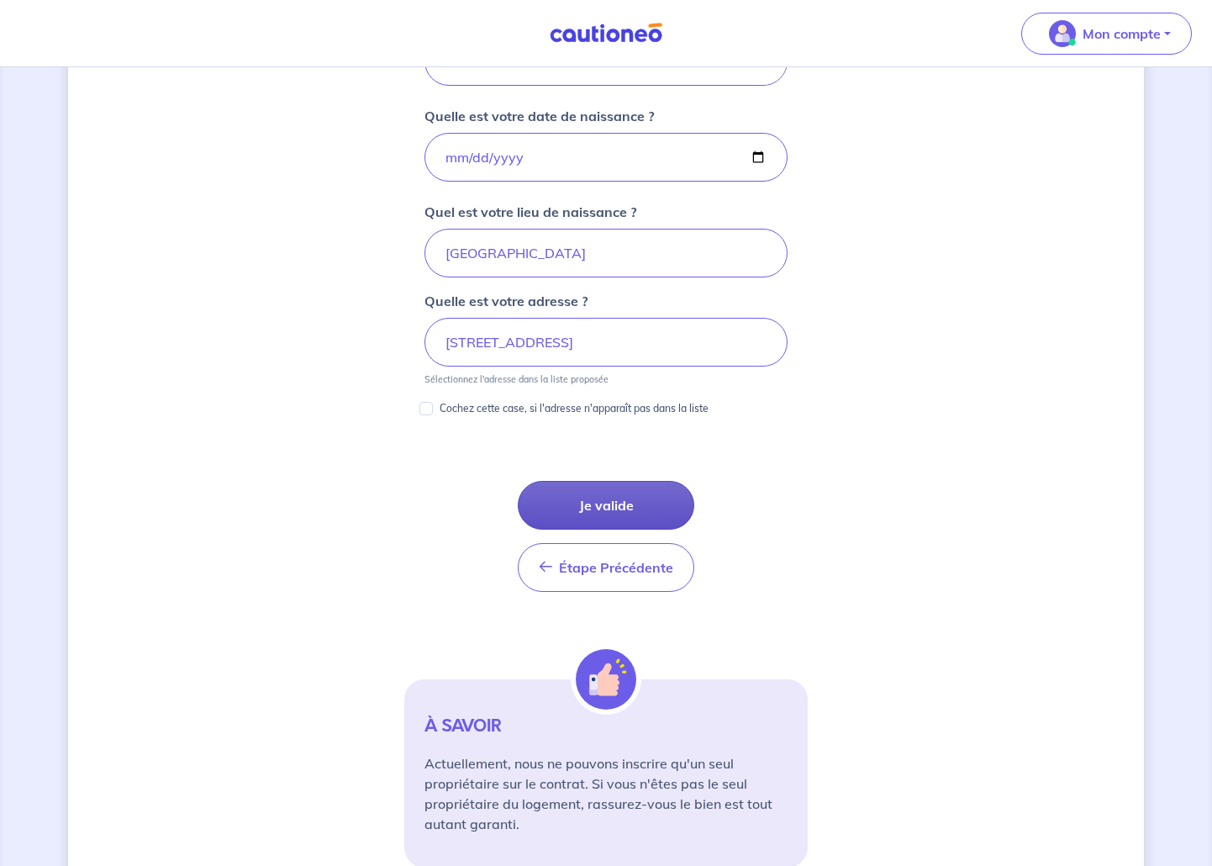
click at [601, 501] on button "Je valide" at bounding box center [606, 505] width 177 height 49
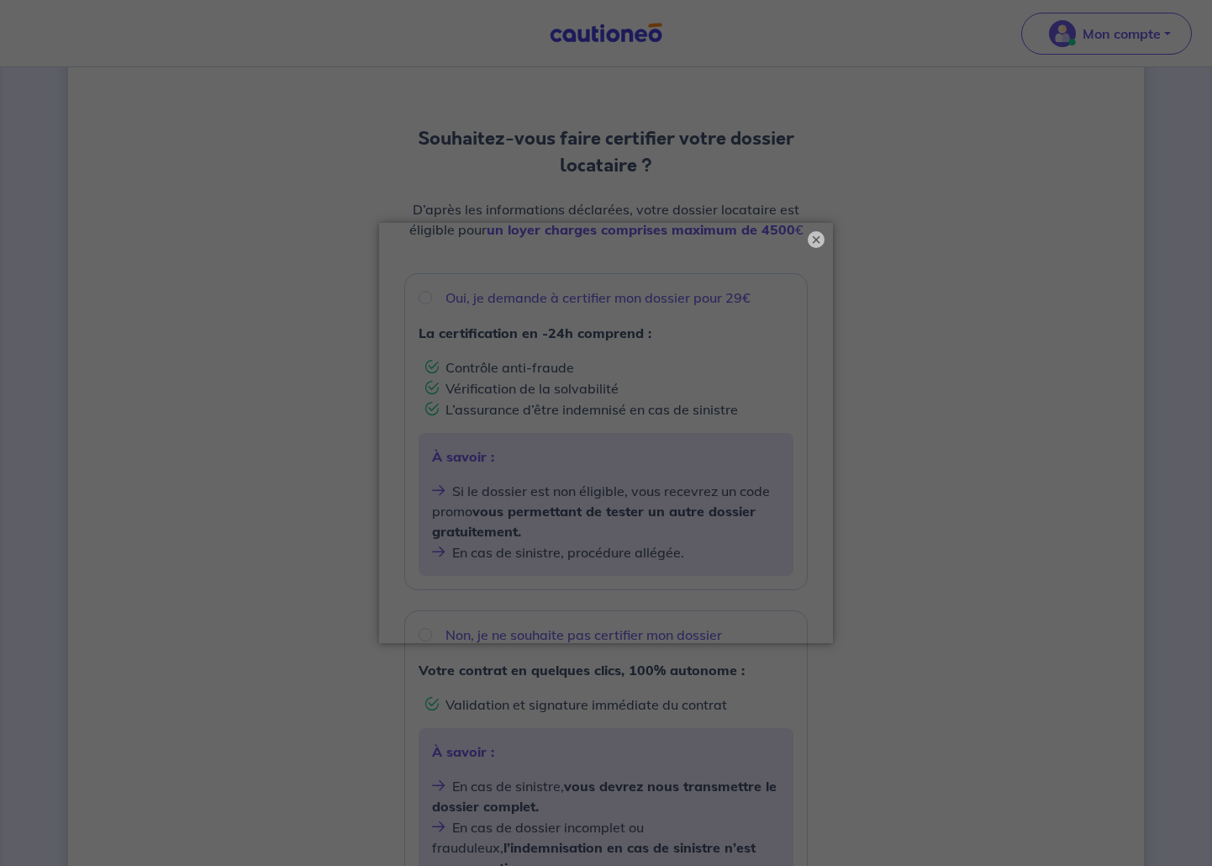
scroll to position [122, 0]
click at [819, 237] on button "×" at bounding box center [816, 240] width 20 height 20
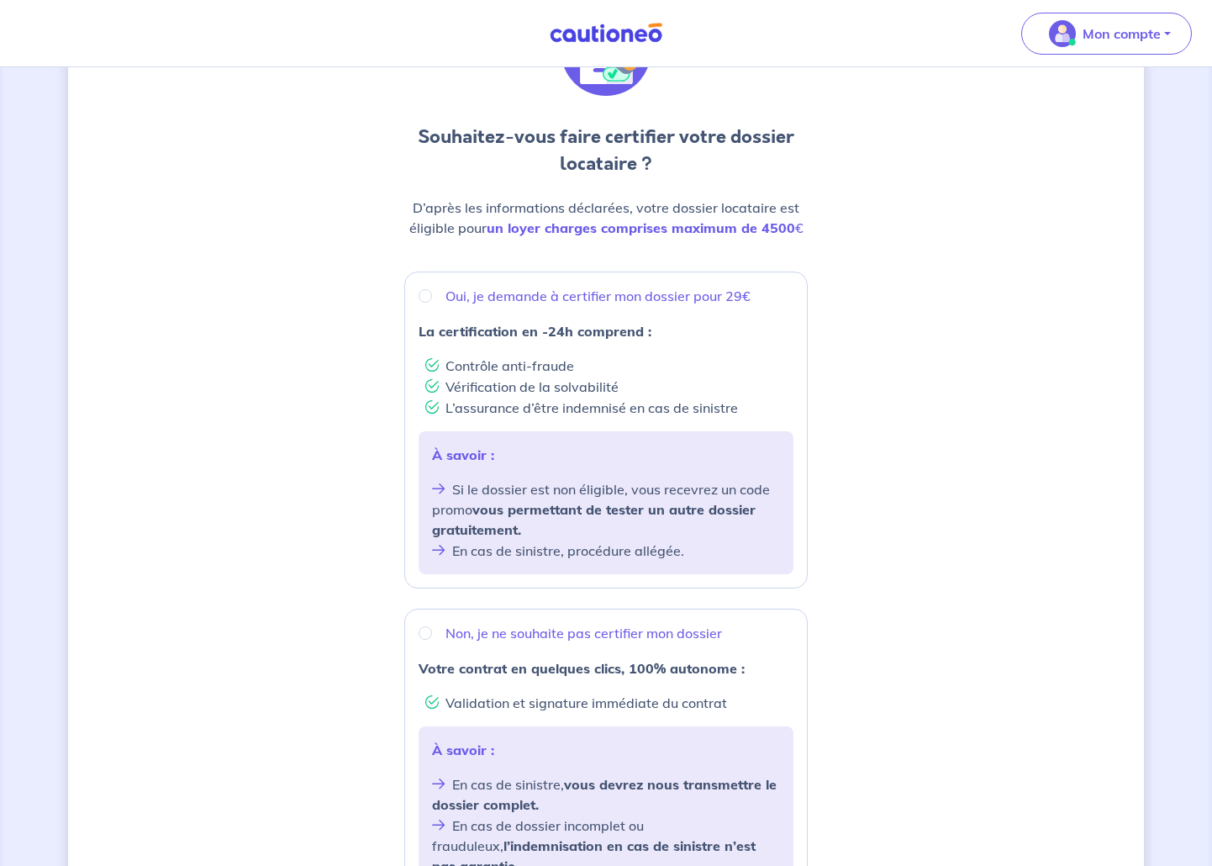
click at [574, 647] on div "Non, je ne souhaite pas certifier mon dossier Votre contrat en quelques clics, …" at bounding box center [606, 756] width 404 height 295
radio input "true"
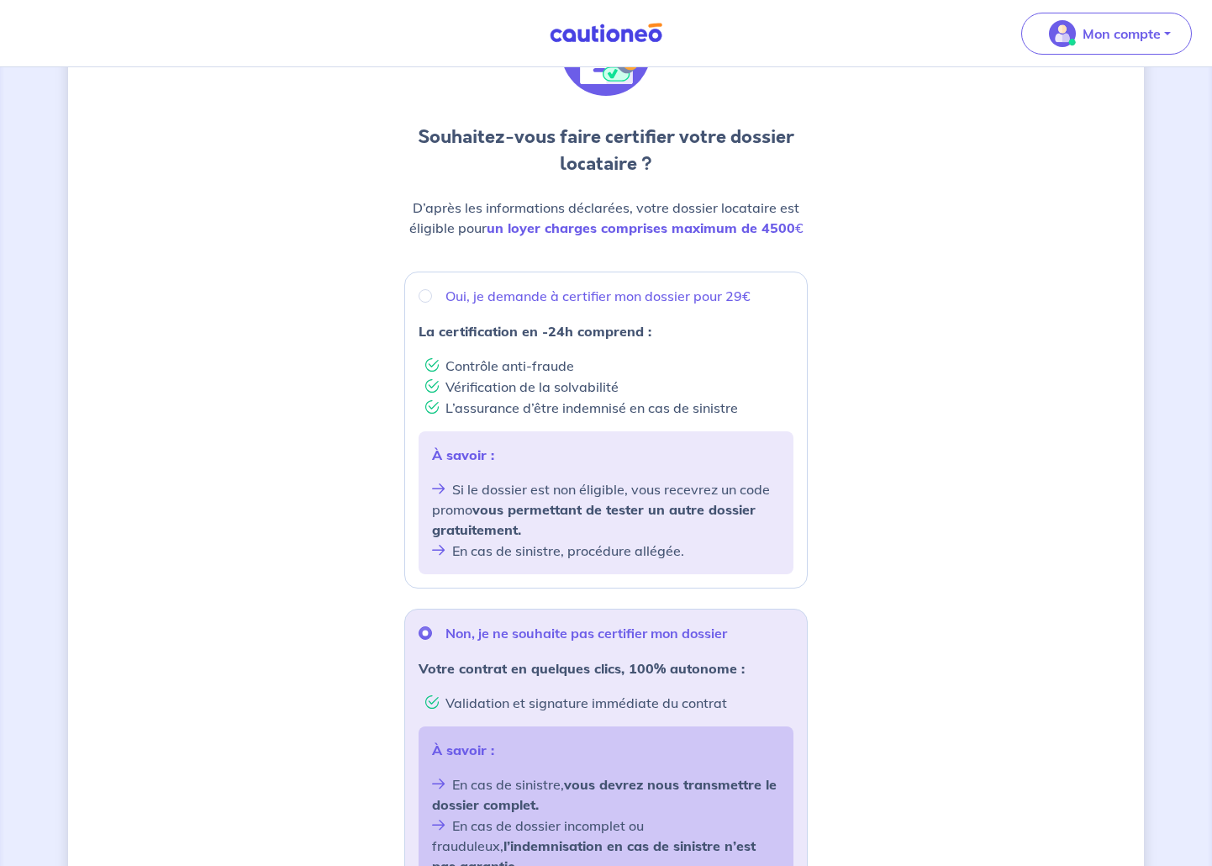
click at [573, 630] on p "Non, je ne souhaite pas certifier mon dossier" at bounding box center [587, 633] width 282 height 20
click at [432, 630] on input "Non, je ne souhaite pas certifier mon dossier" at bounding box center [425, 632] width 13 height 13
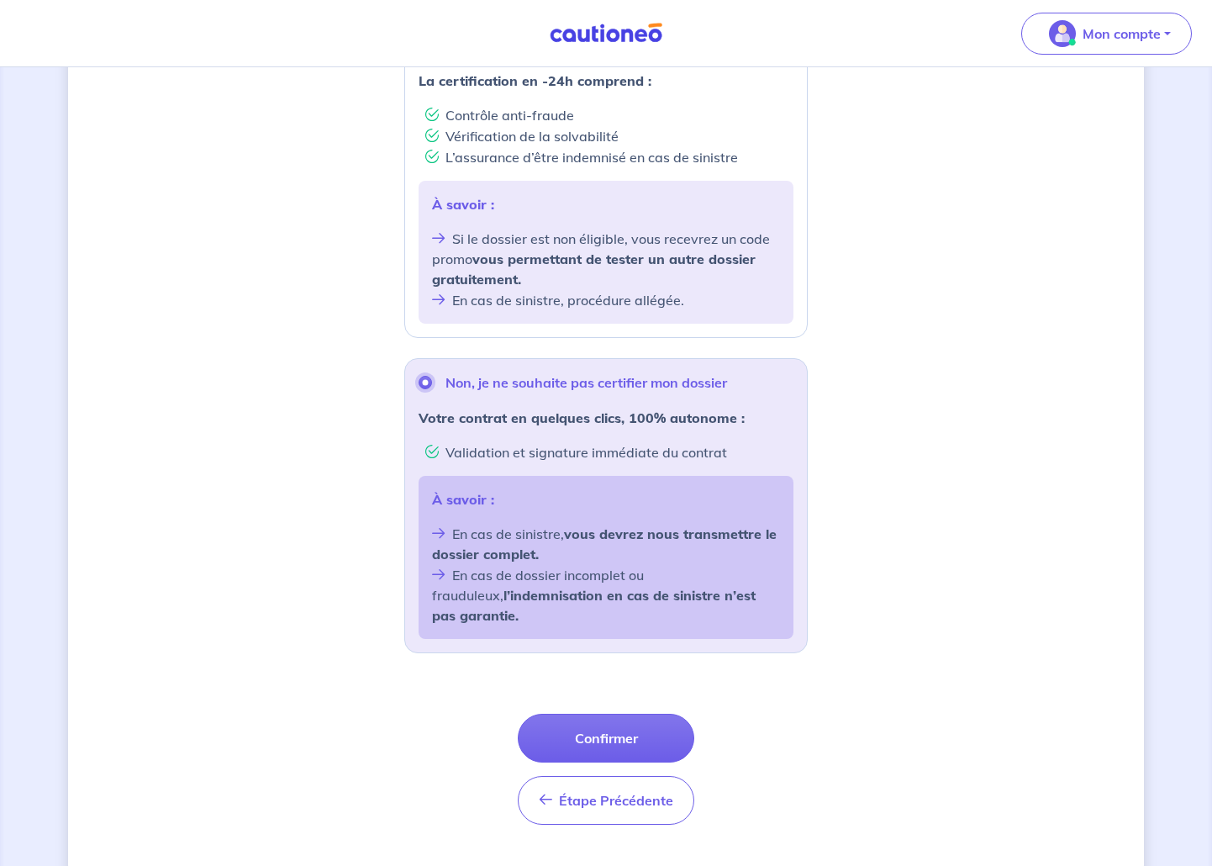
scroll to position [374, 0]
click at [583, 713] on button "Confirmer" at bounding box center [606, 736] width 177 height 49
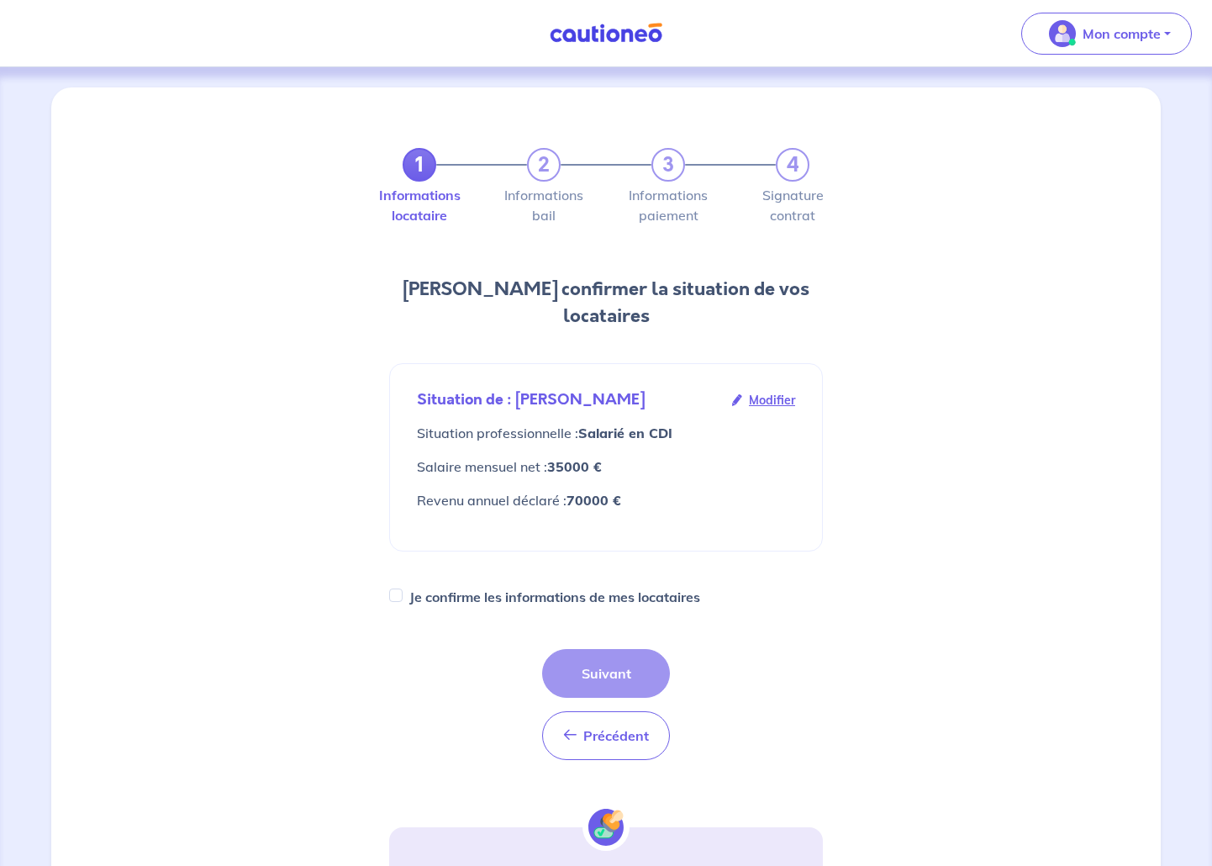
click at [556, 585] on label "Je confirme les informations de mes locataires" at bounding box center [554, 597] width 291 height 24
click at [403, 588] on input "Je confirme les informations de mes locataires" at bounding box center [395, 594] width 13 height 13
checkbox input "true"
click at [609, 657] on button "Suivant" at bounding box center [606, 673] width 128 height 49
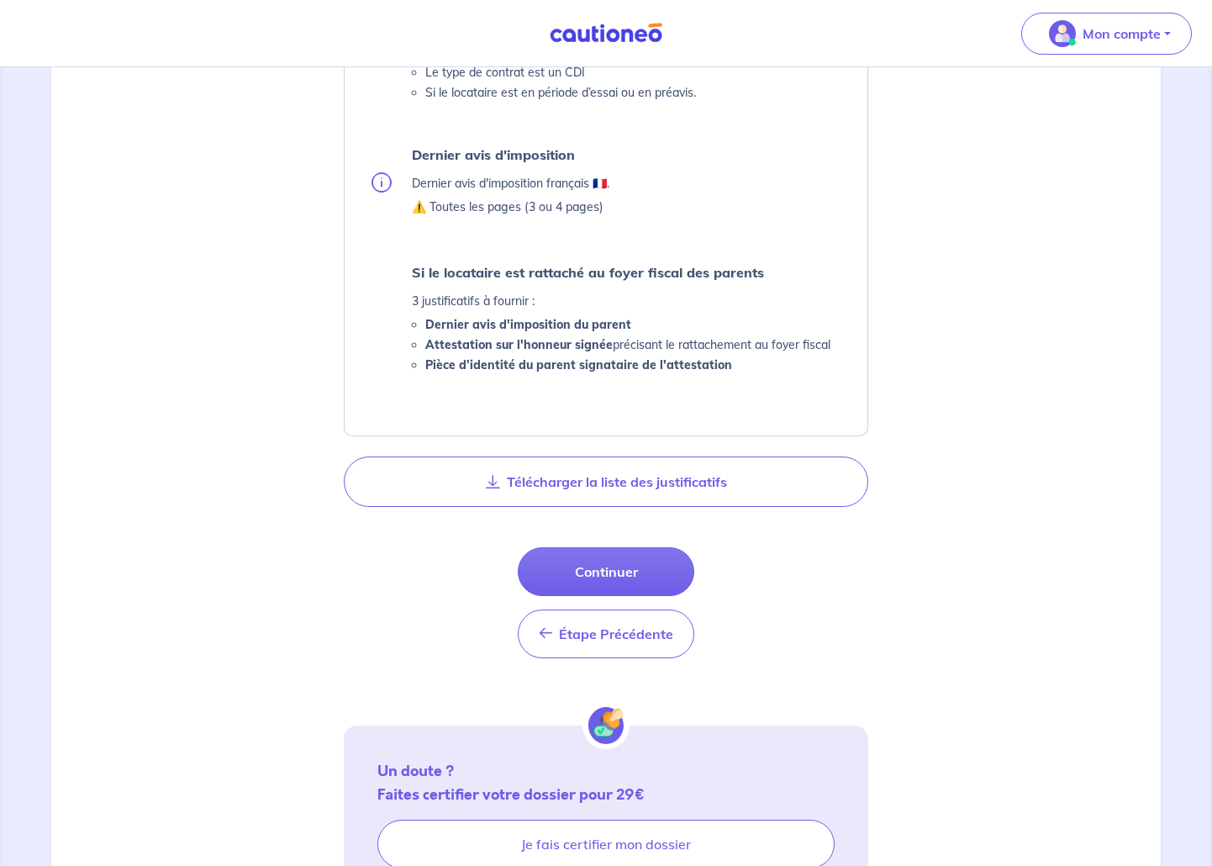
scroll to position [894, 0]
